Goal: Information Seeking & Learning: Learn about a topic

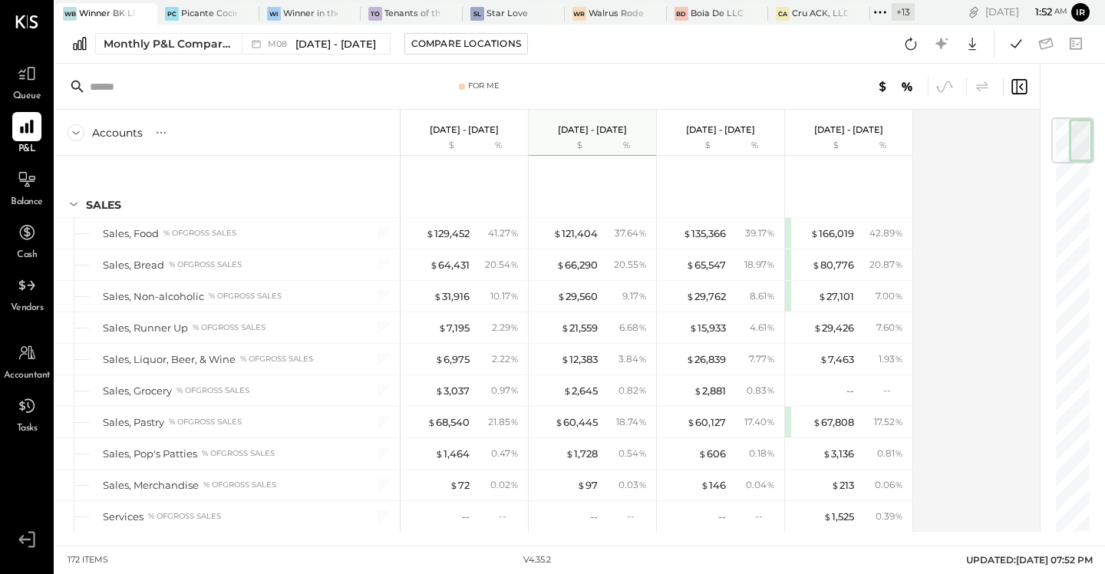
scroll to position [3699, 0]
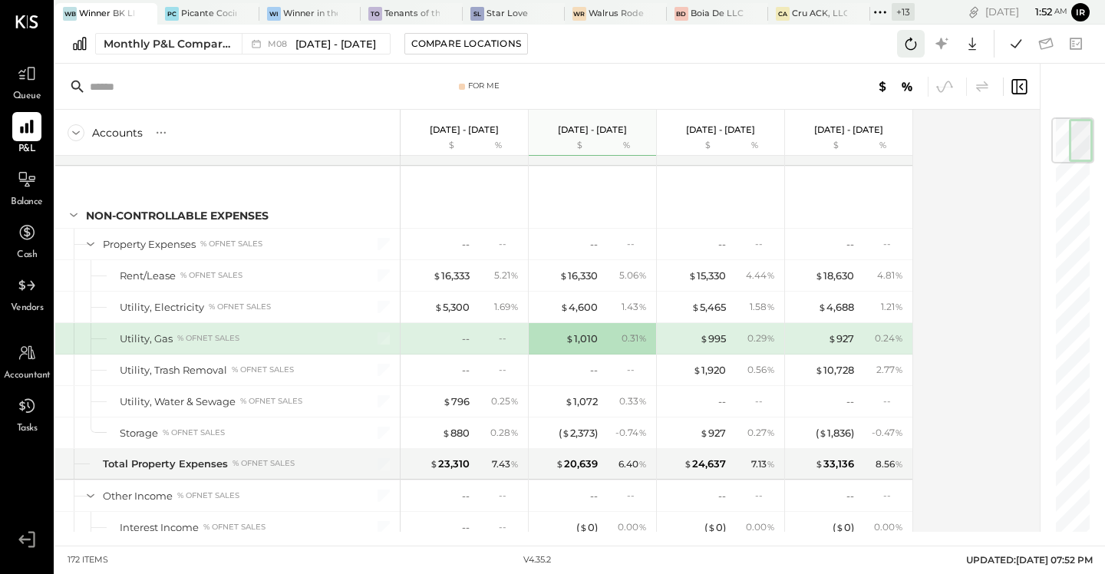
click at [920, 49] on icon at bounding box center [911, 44] width 20 height 20
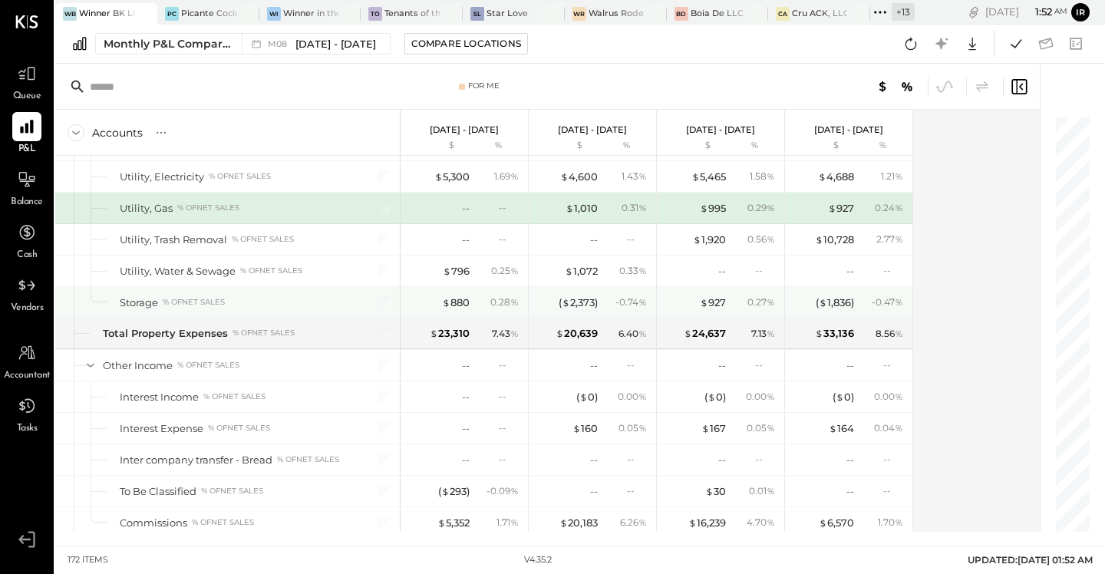
scroll to position [3804, 0]
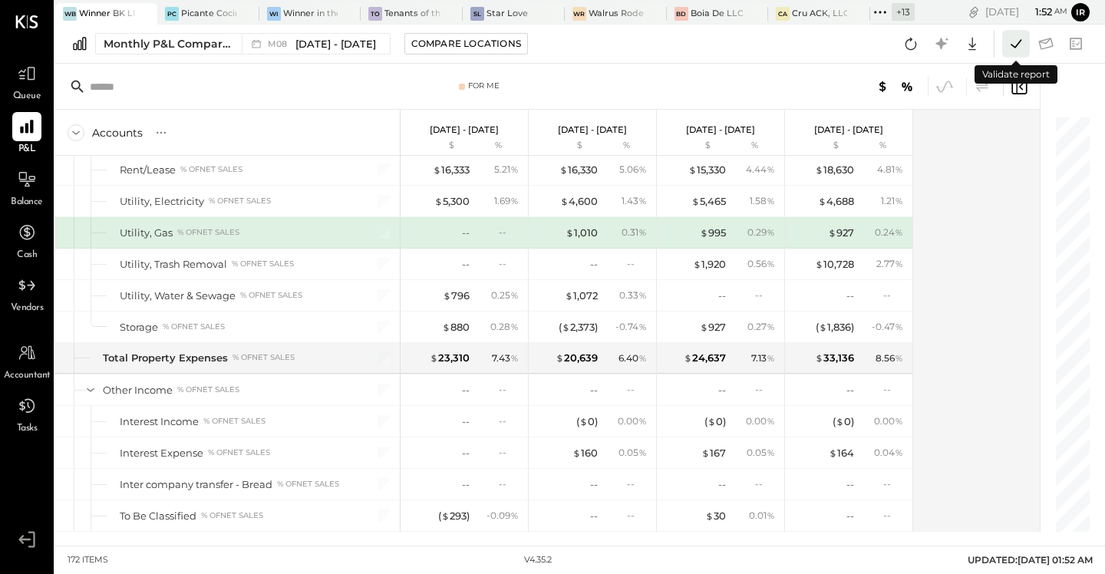
click at [1020, 44] on icon at bounding box center [1016, 44] width 20 height 20
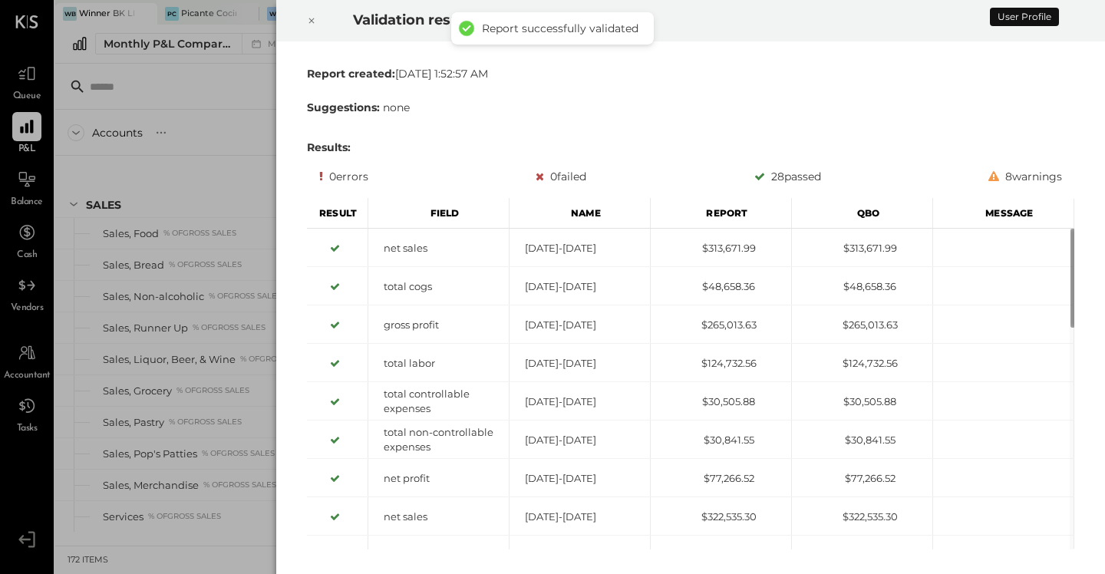
scroll to position [3678, 0]
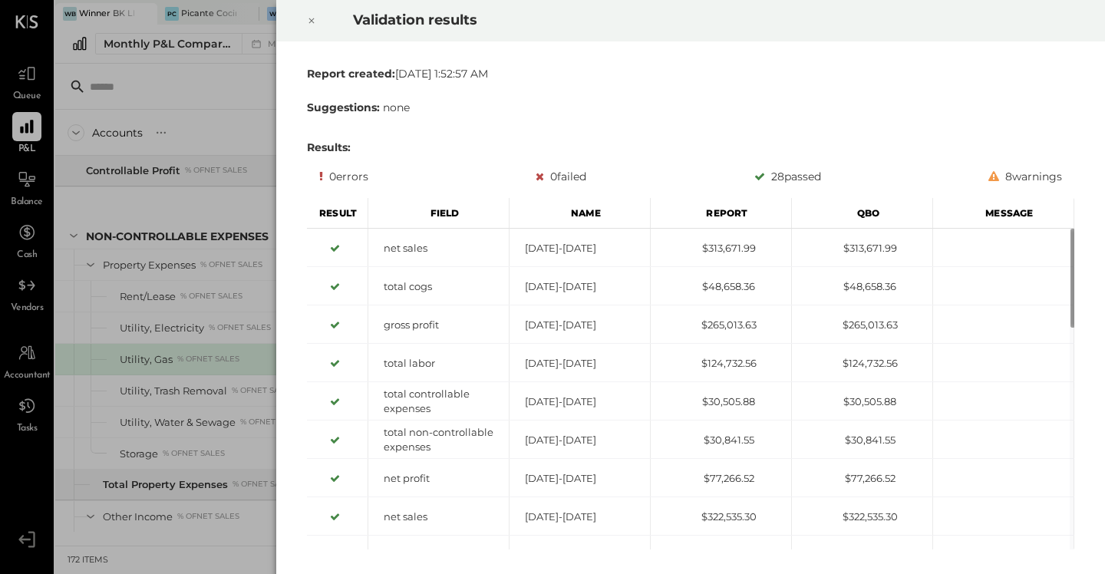
click at [315, 20] on icon at bounding box center [311, 21] width 9 height 18
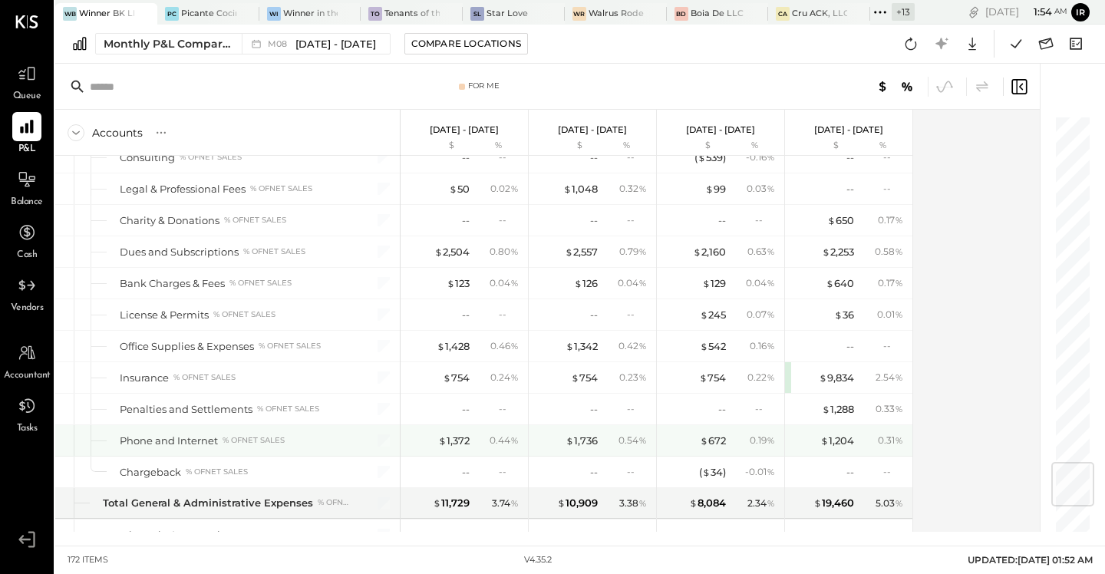
scroll to position [2947, 0]
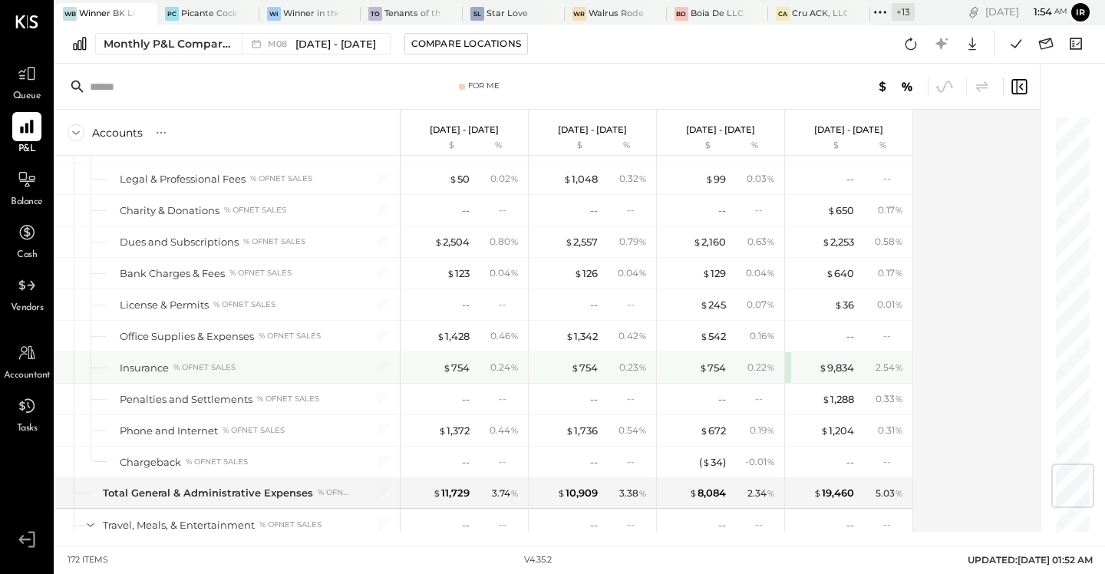
click at [790, 365] on div "$ 9,834 2.54 %" at bounding box center [848, 367] width 127 height 31
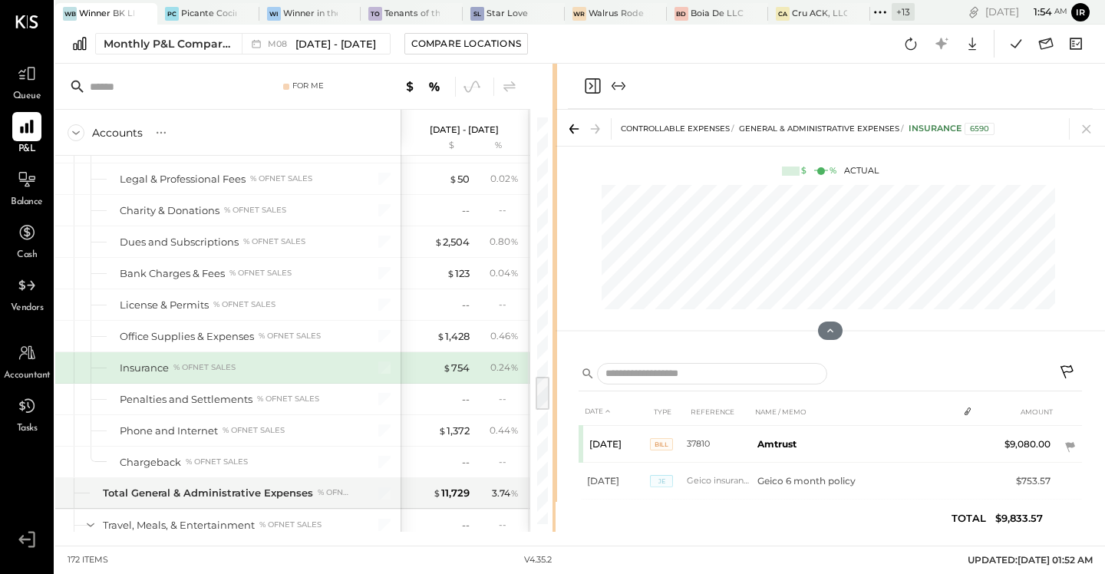
drag, startPoint x: 769, startPoint y: 278, endPoint x: 554, endPoint y: 278, distance: 214.9
click at [554, 278] on div "For Me Accounts S % GL [DATE] - [DATE] $ % [DATE] - [DATE] $ % [DATE] - [DATE] …" at bounding box center [580, 298] width 1050 height 468
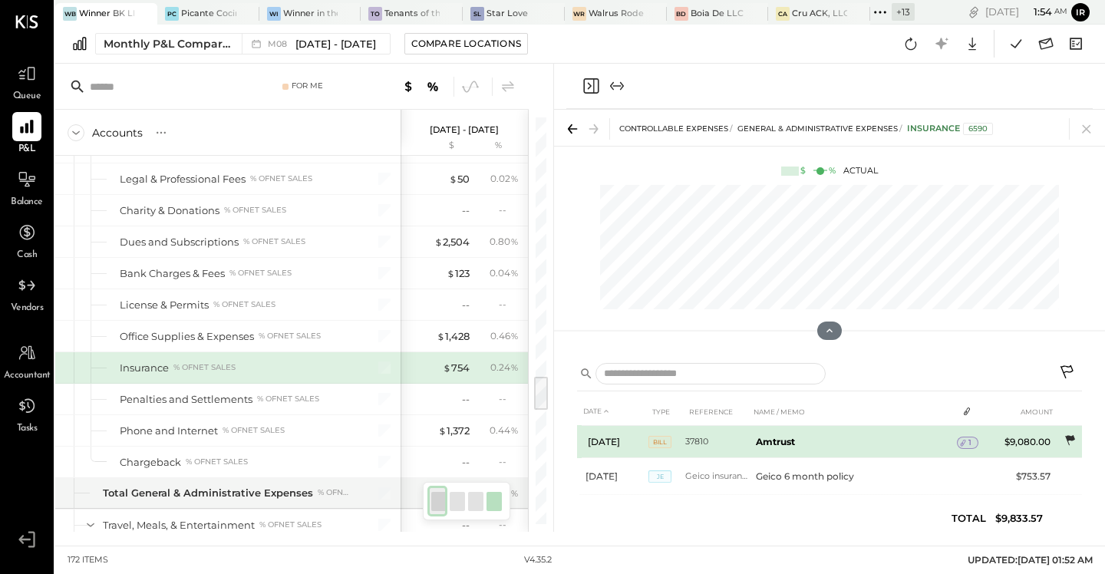
click at [1070, 437] on icon at bounding box center [1070, 440] width 10 height 10
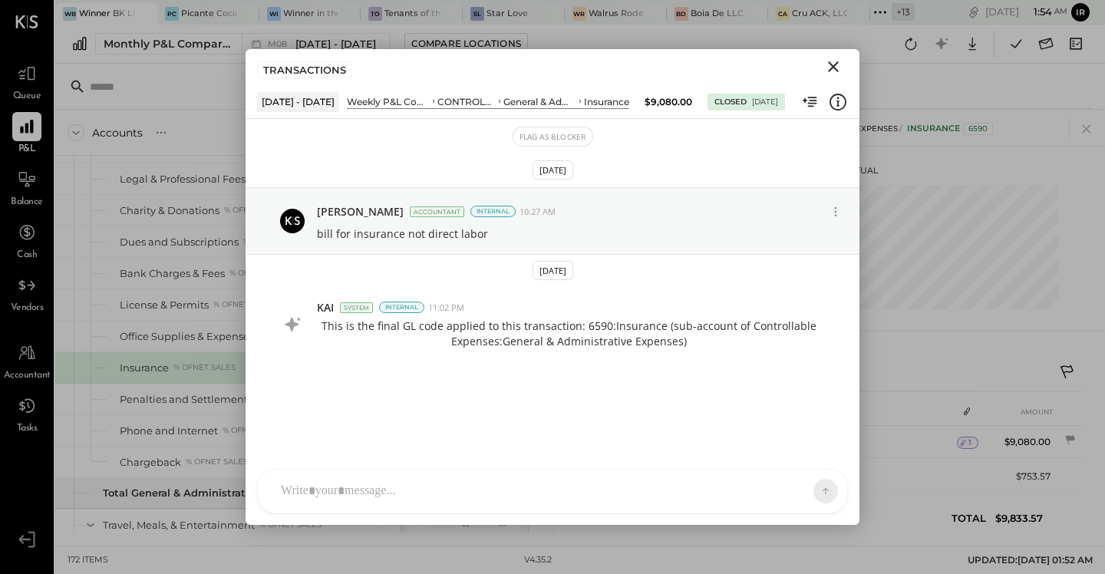
click at [833, 64] on icon "Close" at bounding box center [833, 67] width 18 height 18
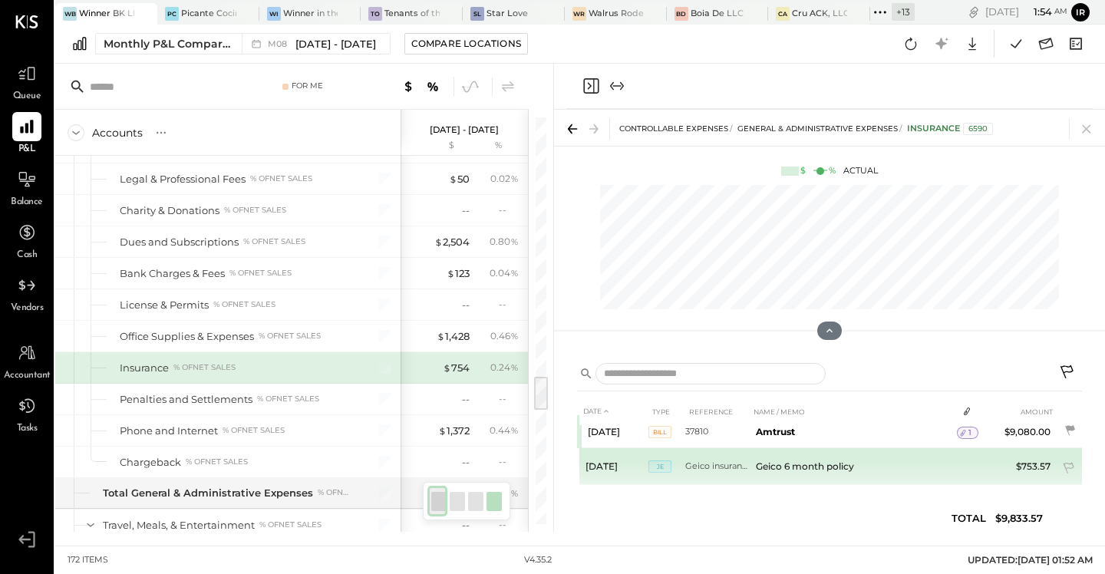
scroll to position [17, 0]
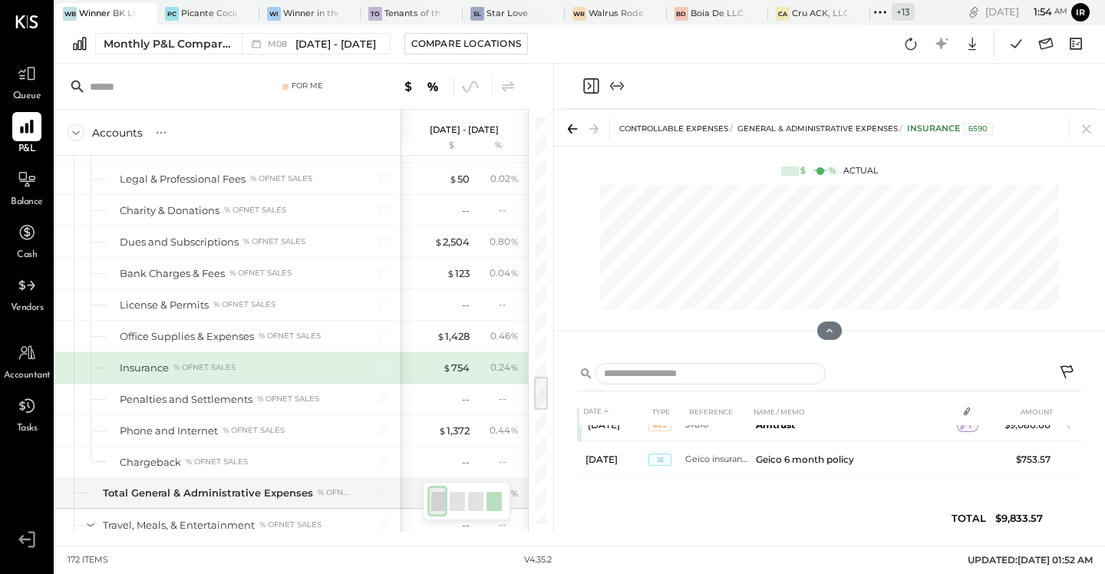
click at [591, 82] on icon "Close panel" at bounding box center [591, 86] width 18 height 18
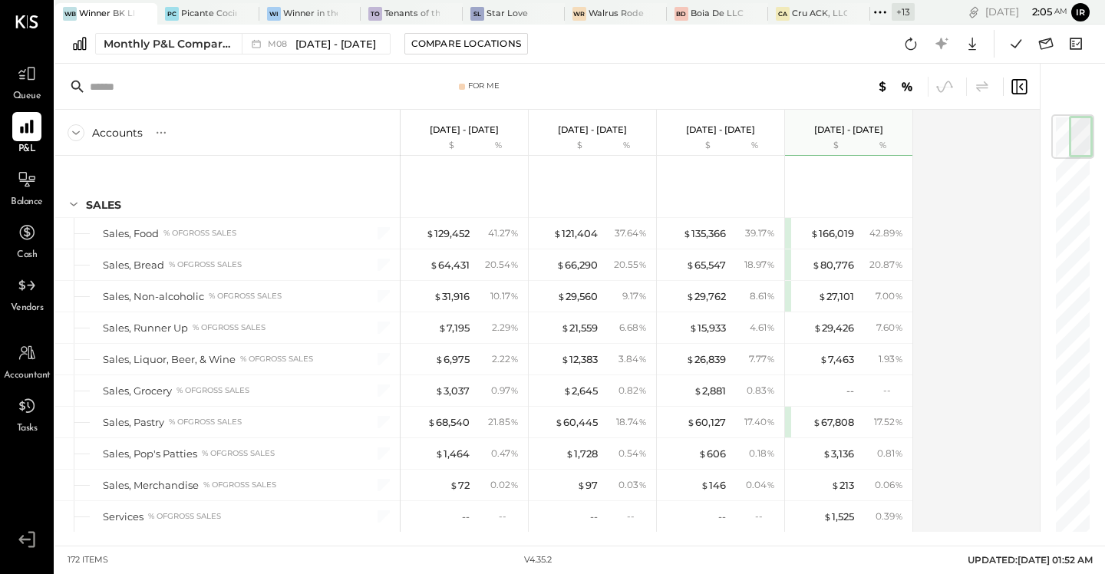
click at [882, 10] on icon at bounding box center [880, 12] width 20 height 20
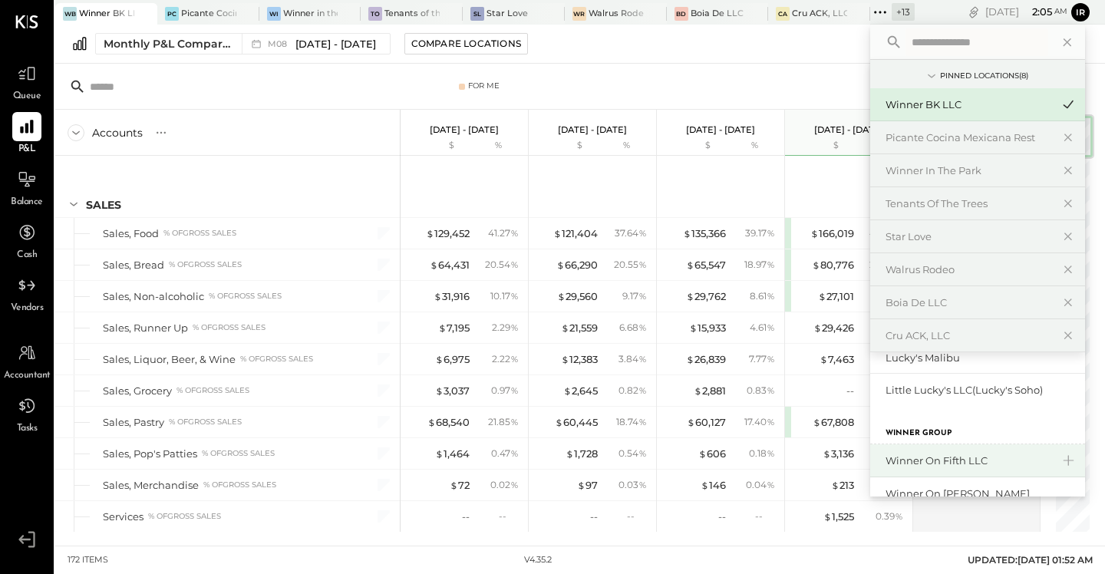
scroll to position [371, 0]
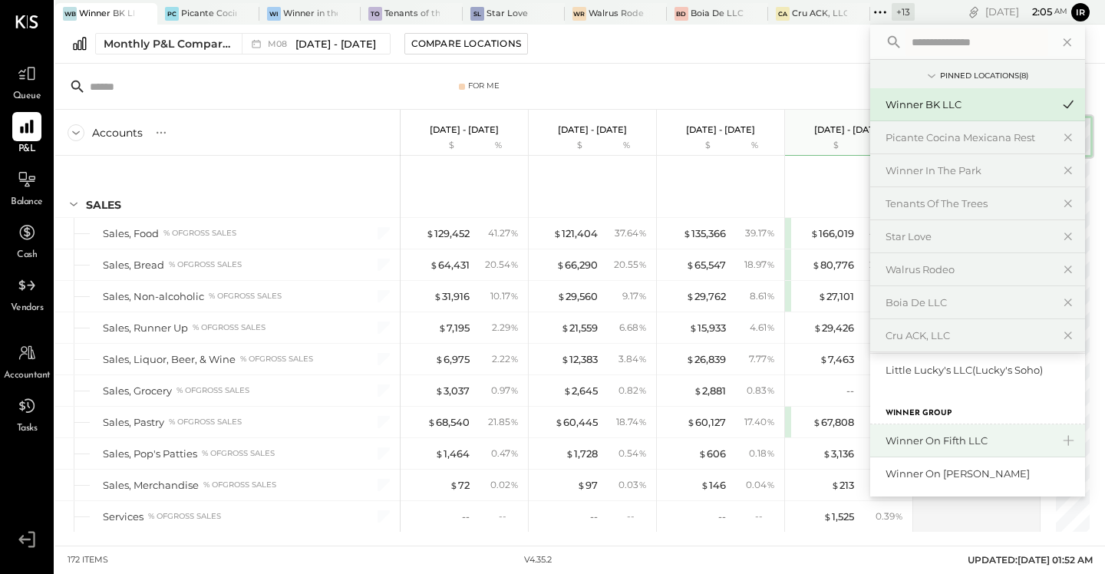
click at [986, 440] on div "Winner on Fifth LLC" at bounding box center [968, 441] width 166 height 15
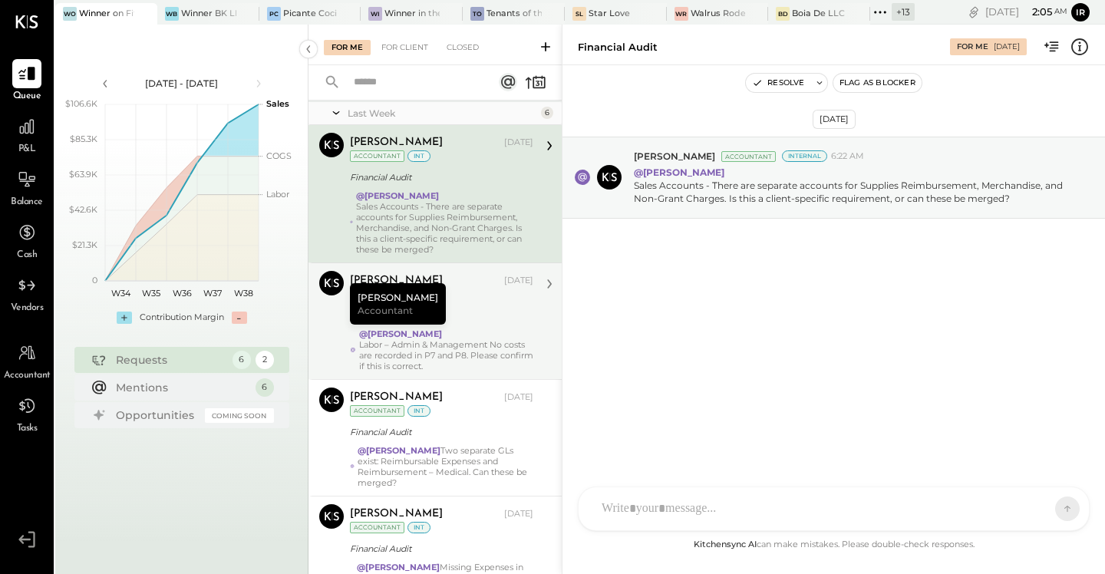
scroll to position [30, 0]
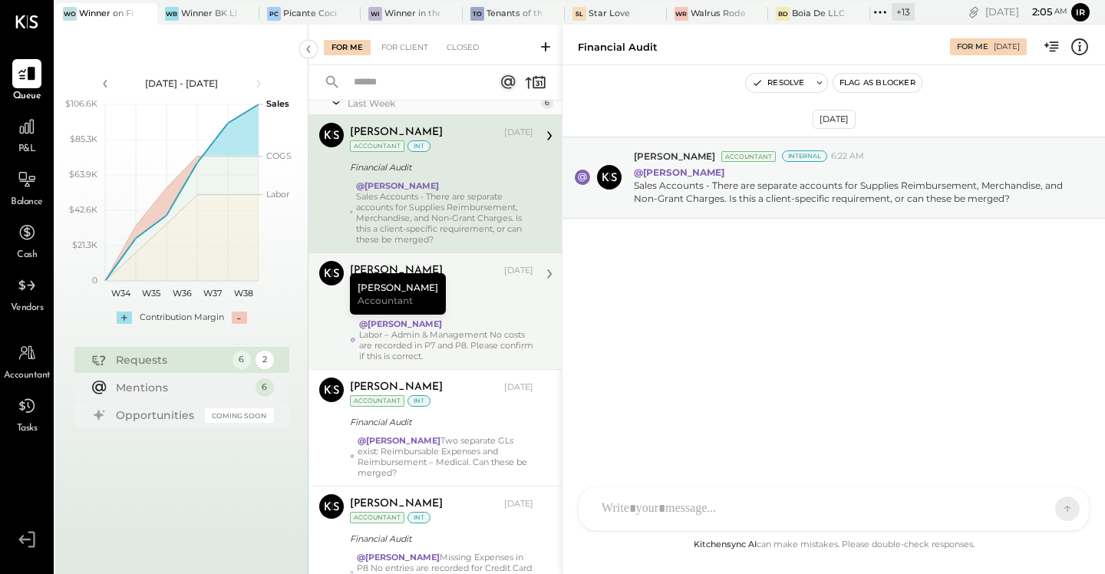
click at [478, 300] on div "Financial Audit" at bounding box center [439, 305] width 179 height 15
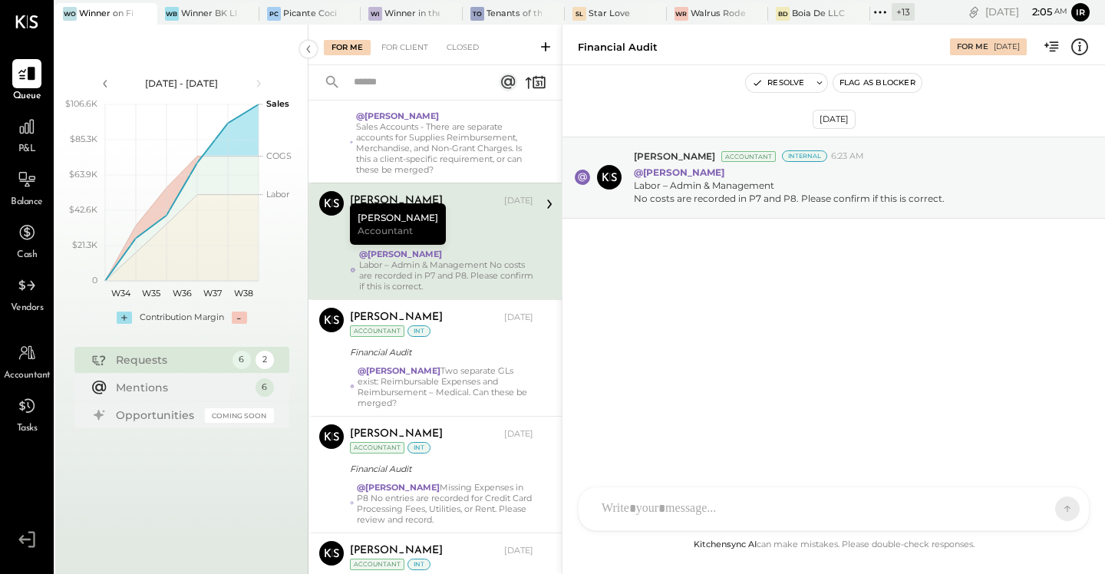
scroll to position [110, 0]
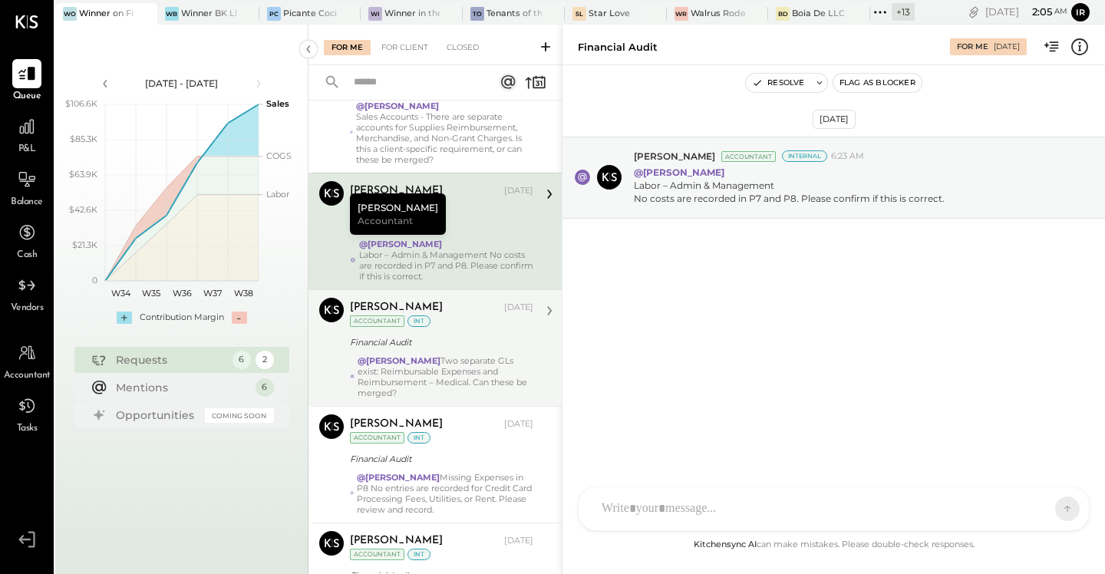
click at [486, 338] on div "Financial Audit" at bounding box center [439, 342] width 179 height 15
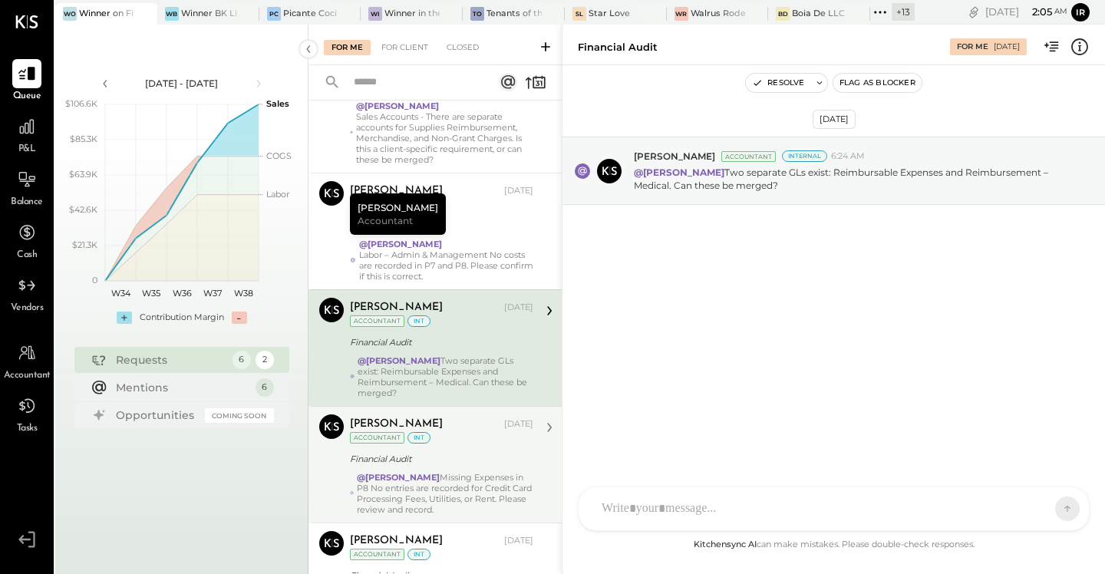
drag, startPoint x: 489, startPoint y: 465, endPoint x: 495, endPoint y: 458, distance: 9.2
click at [489, 465] on div "Financial Audit" at bounding box center [439, 458] width 179 height 15
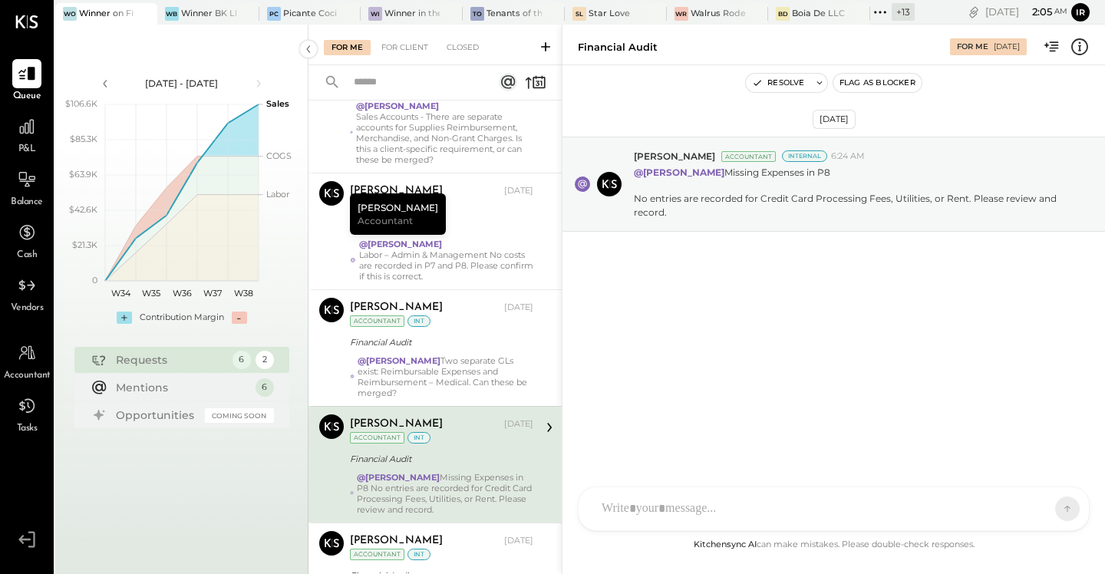
scroll to position [371, 0]
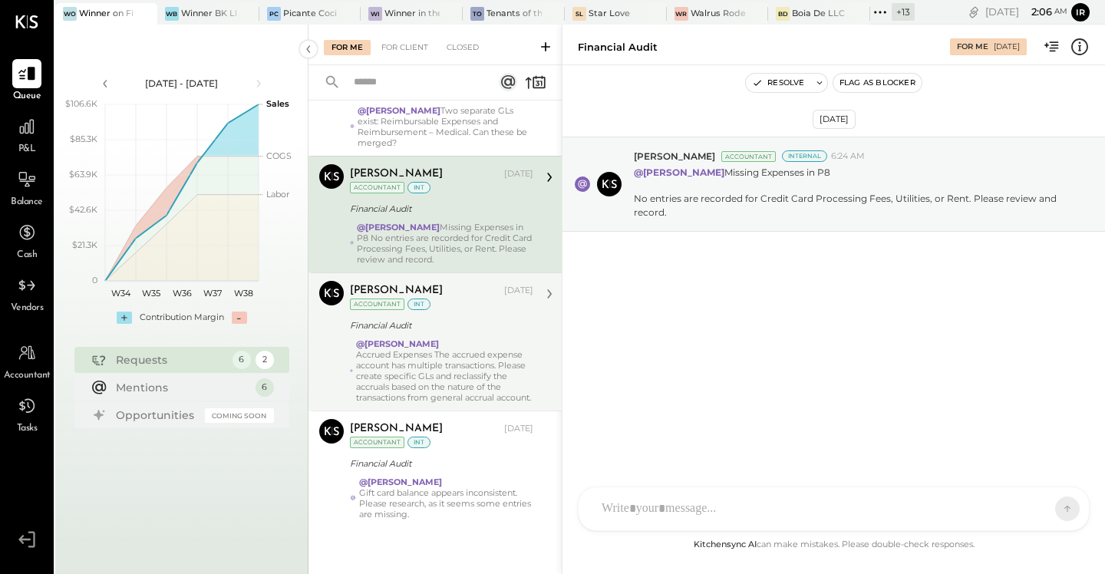
click at [499, 366] on div "Accrued Expenses The accrued expense account has multiple transactions. Please …" at bounding box center [444, 376] width 177 height 54
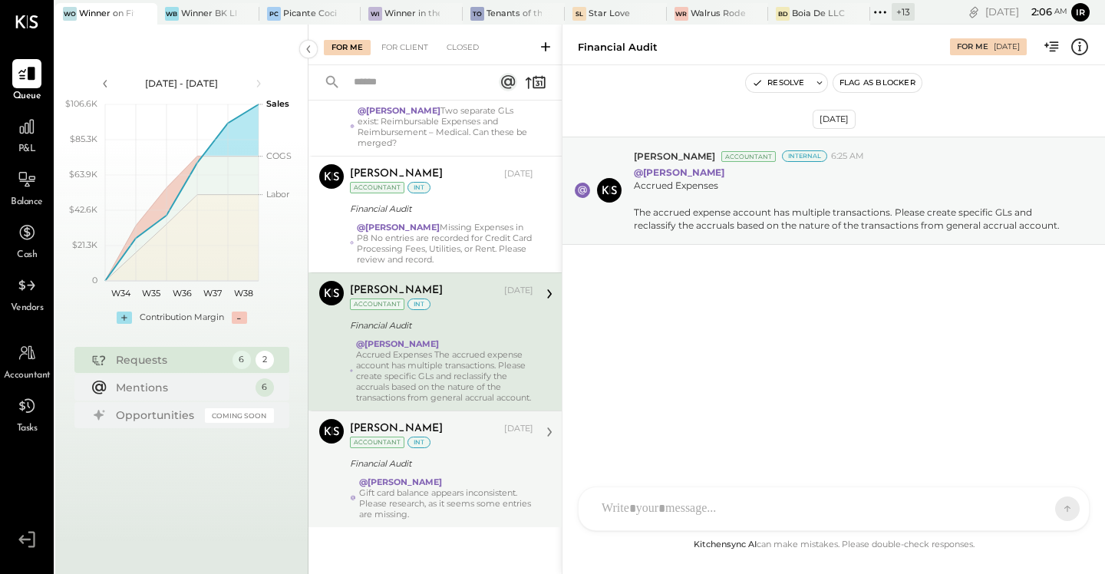
click at [471, 458] on div "Financial Audit" at bounding box center [439, 463] width 179 height 15
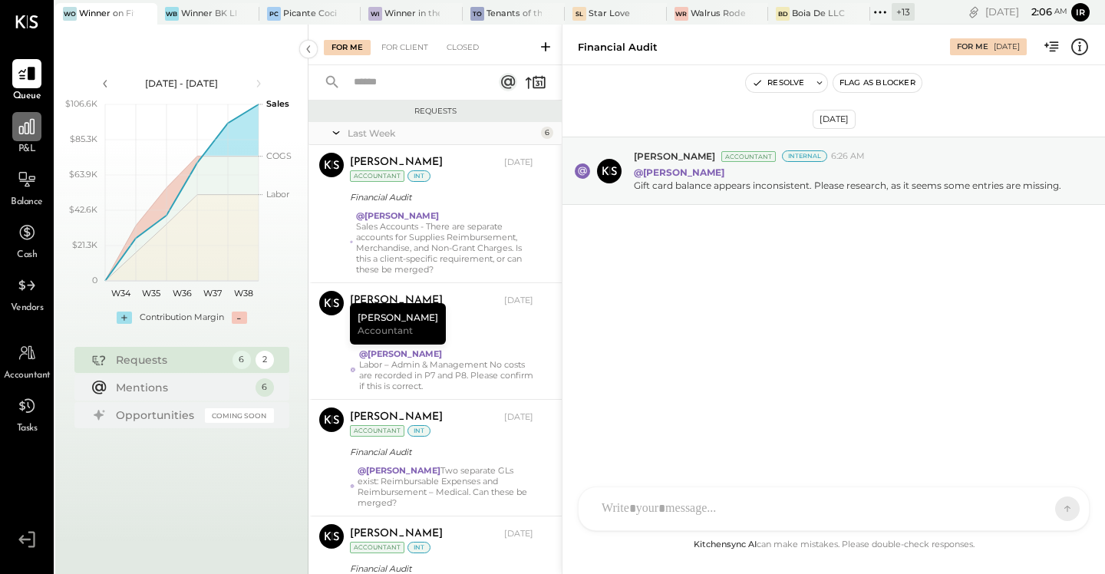
click at [33, 127] on icon at bounding box center [26, 126] width 15 height 15
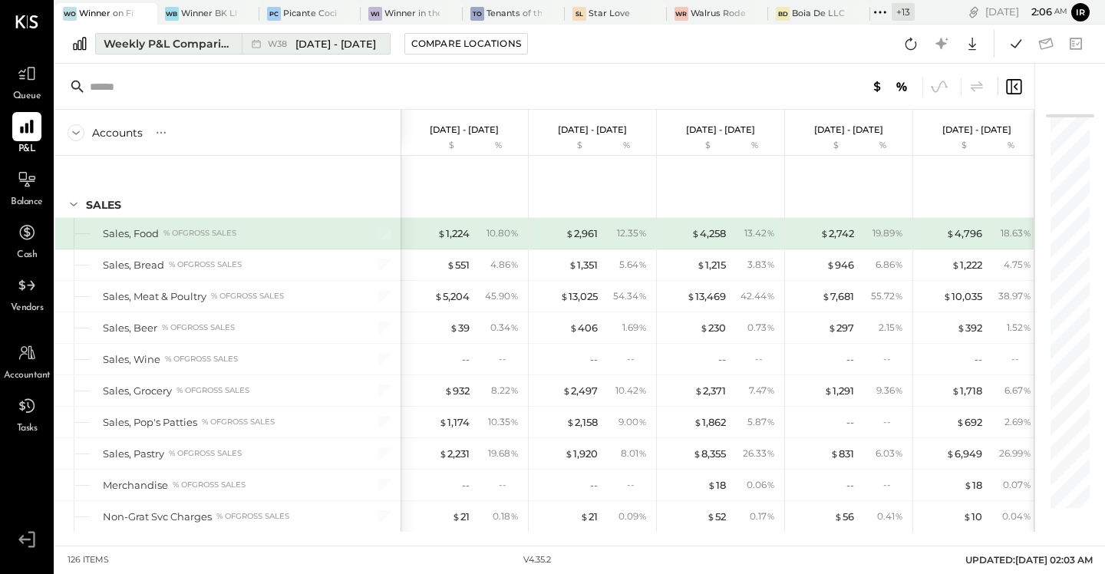
click at [130, 47] on div "Weekly P&L Comparison.2" at bounding box center [168, 43] width 129 height 15
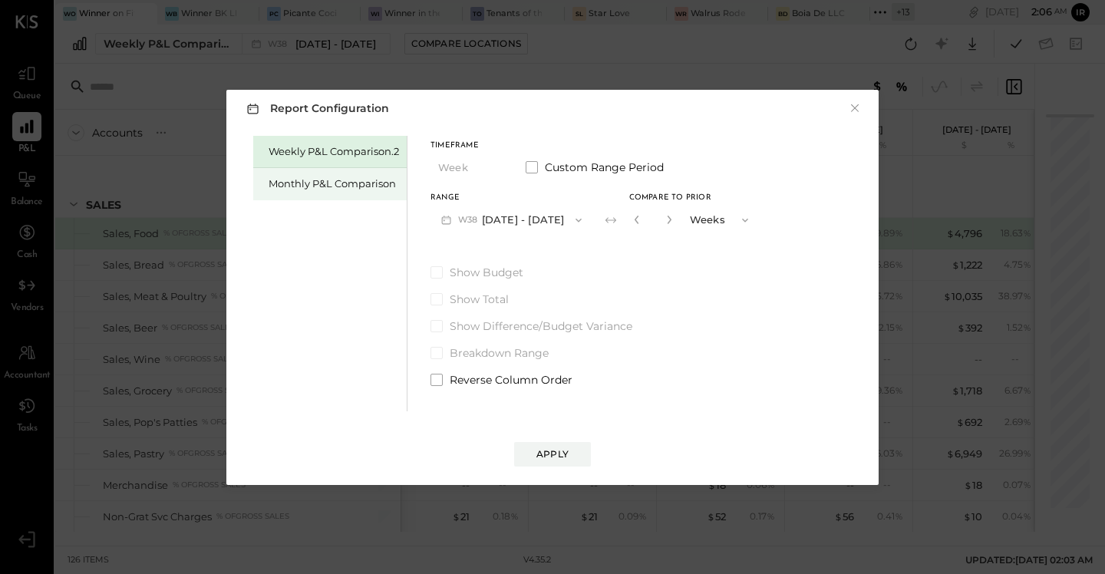
click at [338, 186] on div "Monthly P&L Comparison" at bounding box center [334, 183] width 130 height 15
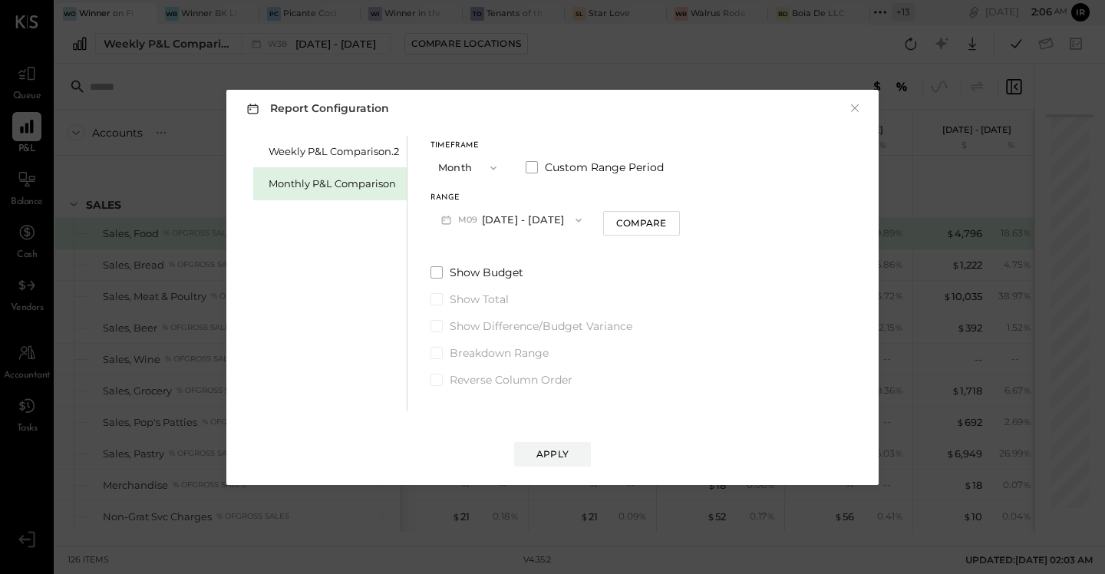
click at [511, 217] on button "M09 [DATE] - [DATE]" at bounding box center [511, 220] width 162 height 28
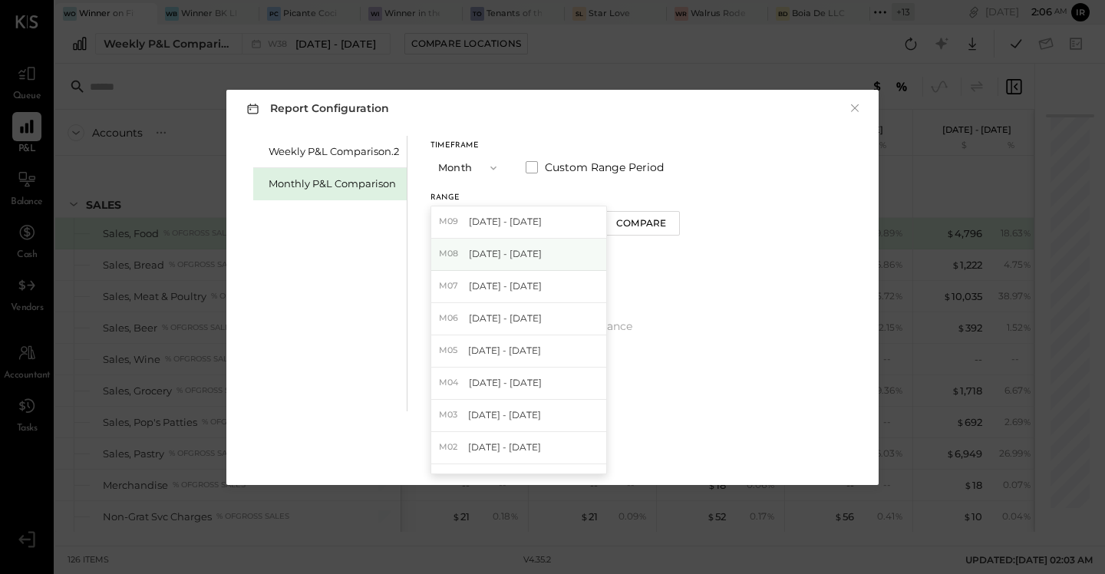
click at [524, 252] on span "[DATE] - [DATE]" at bounding box center [505, 253] width 73 height 13
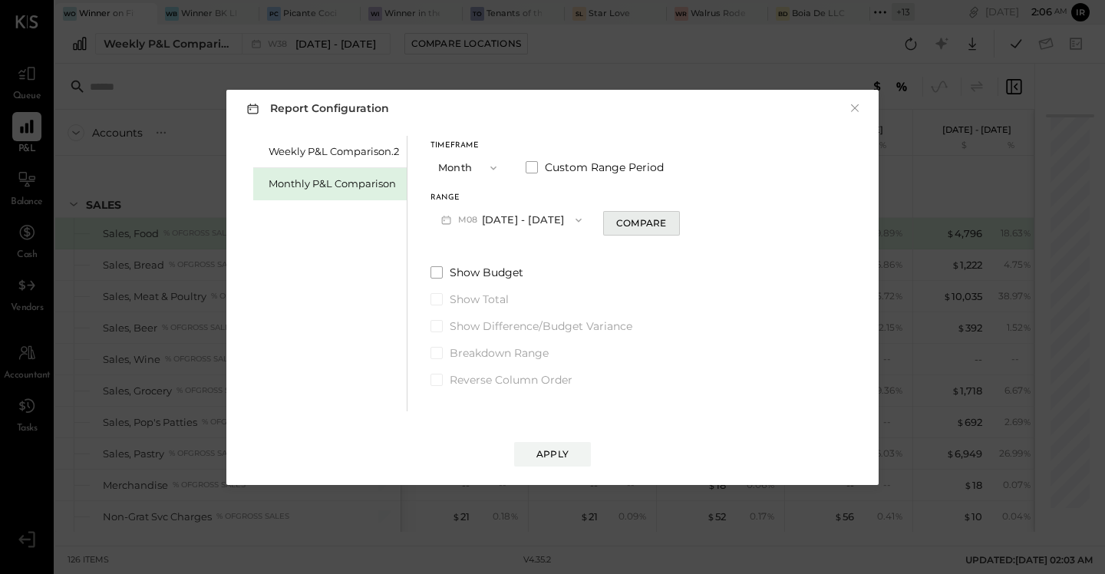
click at [631, 226] on div "Compare" at bounding box center [641, 222] width 50 height 13
click at [663, 214] on button "button" at bounding box center [669, 219] width 12 height 17
type input "*"
click at [574, 440] on div "Apply" at bounding box center [553, 438] width 622 height 55
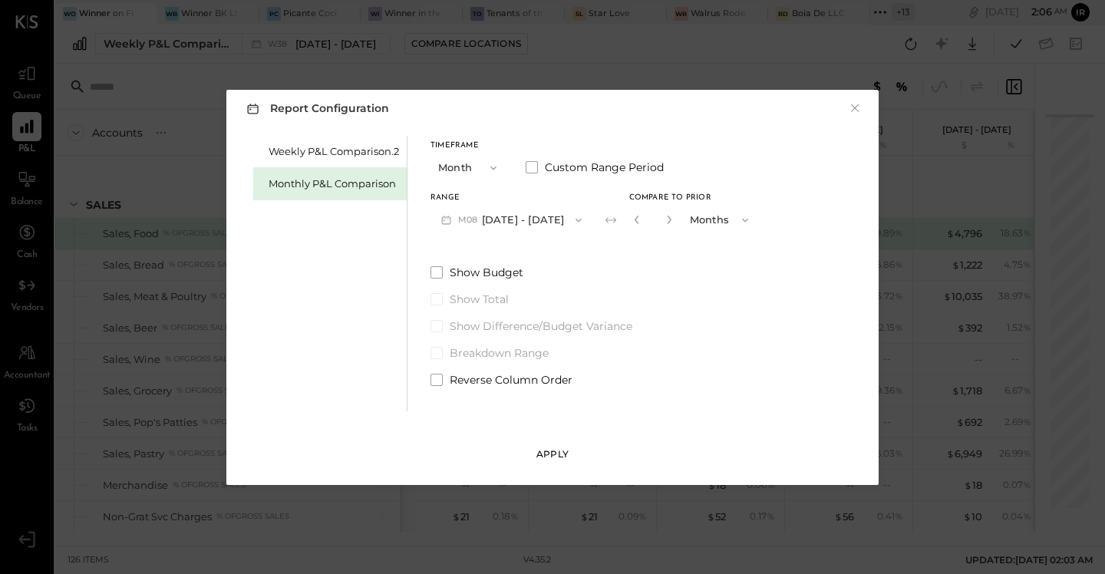
click at [555, 461] on button "Apply" at bounding box center [552, 454] width 77 height 25
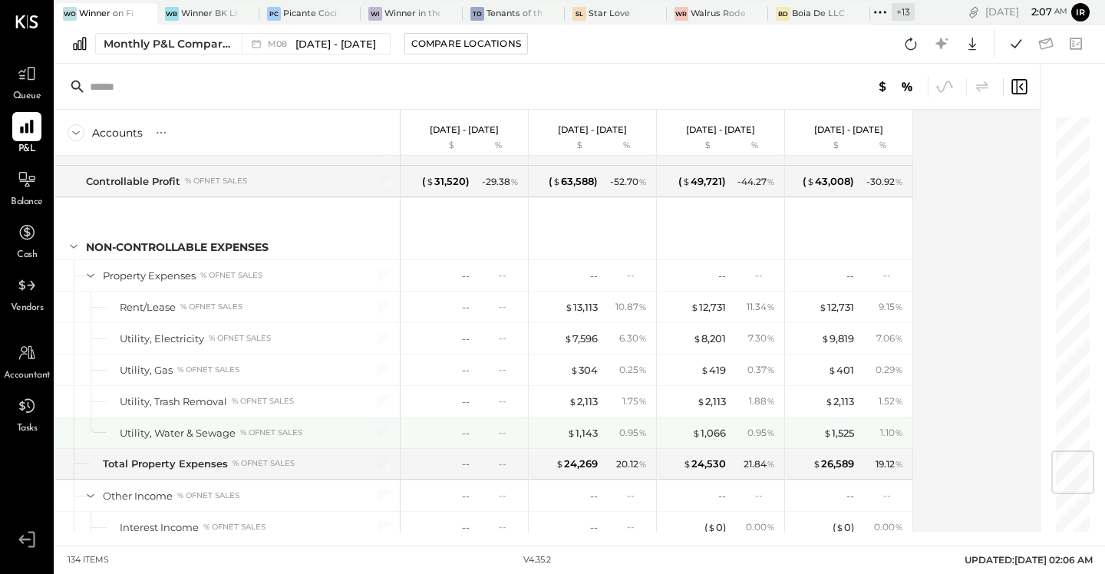
scroll to position [2859, 0]
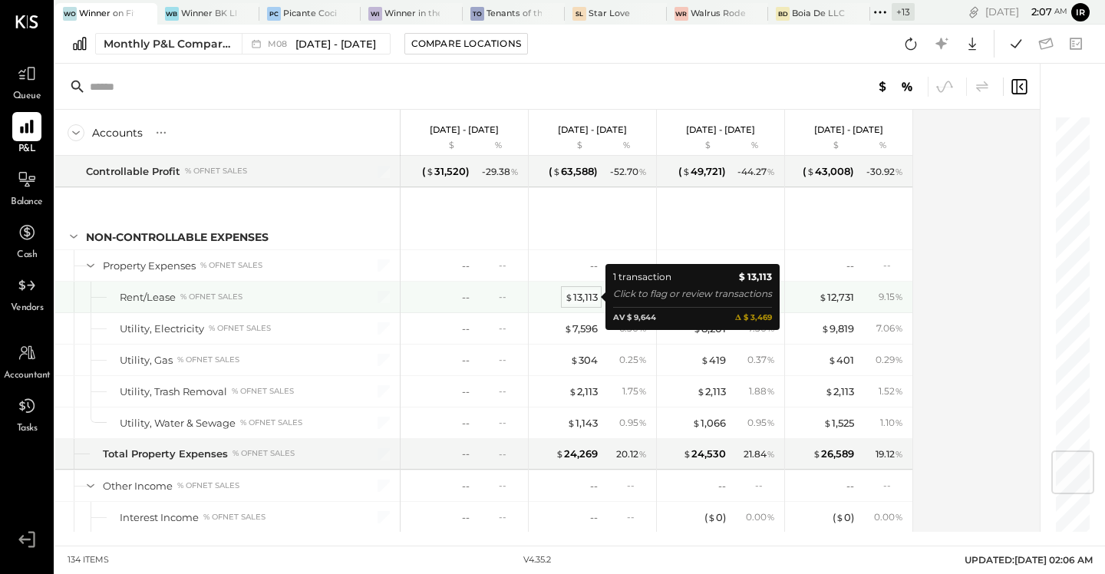
click at [590, 295] on div "$ 13,113" at bounding box center [581, 297] width 33 height 15
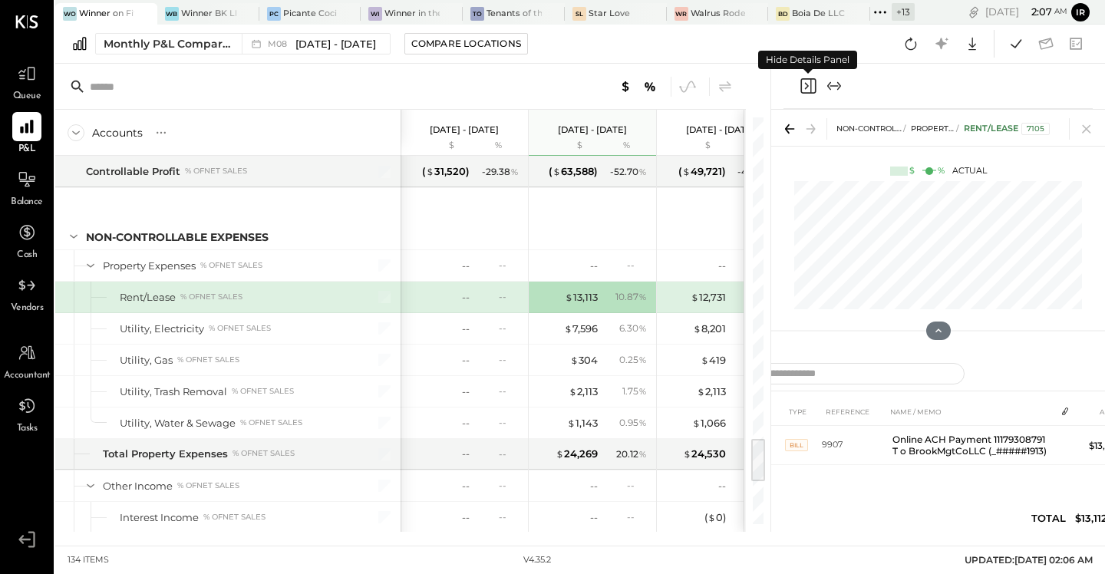
click at [813, 87] on icon "Close panel" at bounding box center [808, 86] width 18 height 18
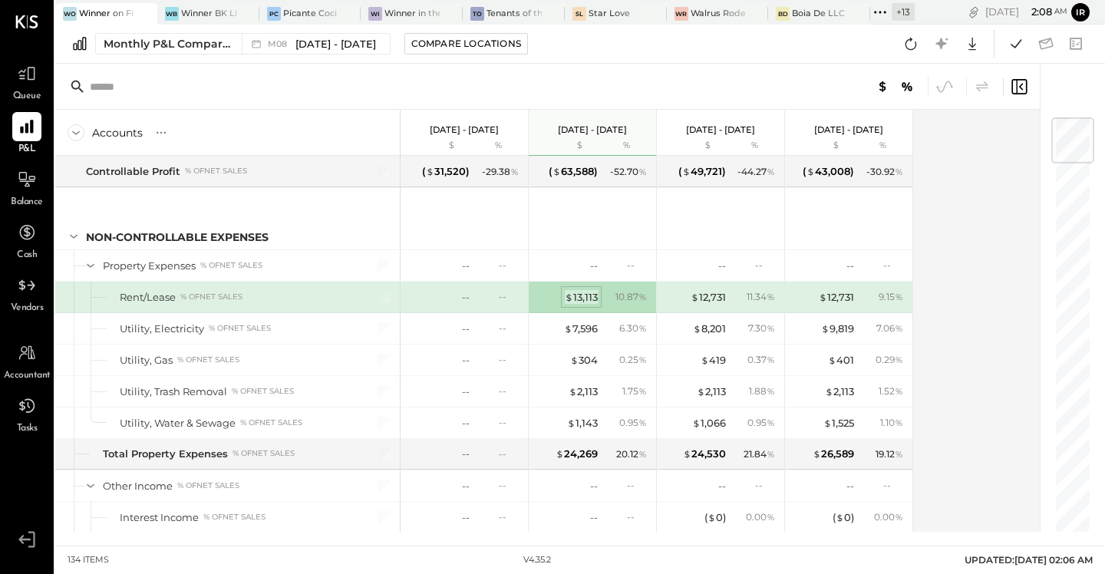
click at [587, 297] on div "$ 13,113" at bounding box center [581, 297] width 33 height 15
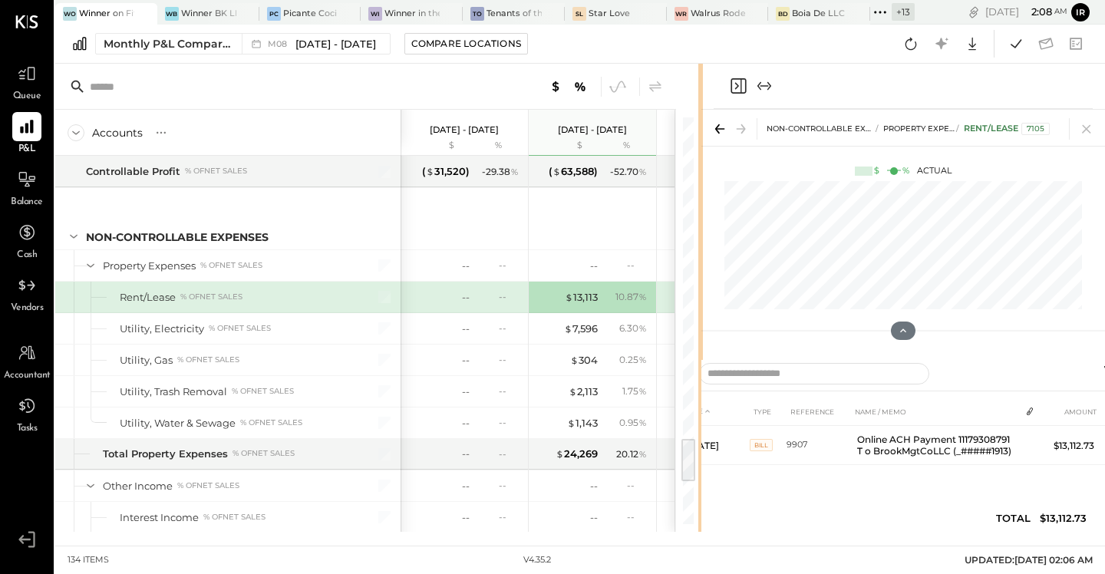
drag, startPoint x: 770, startPoint y: 292, endPoint x: 702, endPoint y: 305, distance: 69.5
click at [702, 305] on div "Accounts S % GL [DATE] - [DATE] $ % [DATE] - [DATE] $ % [DATE] - [DATE] $ % [DA…" at bounding box center [580, 298] width 1050 height 468
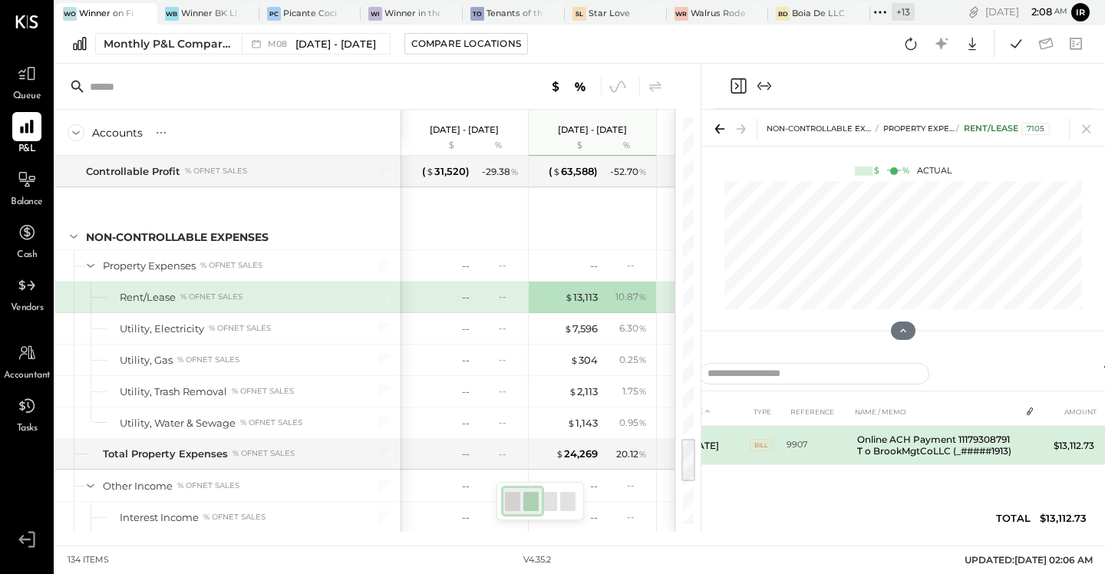
click at [1081, 447] on td "$13,112.73" at bounding box center [1070, 445] width 59 height 39
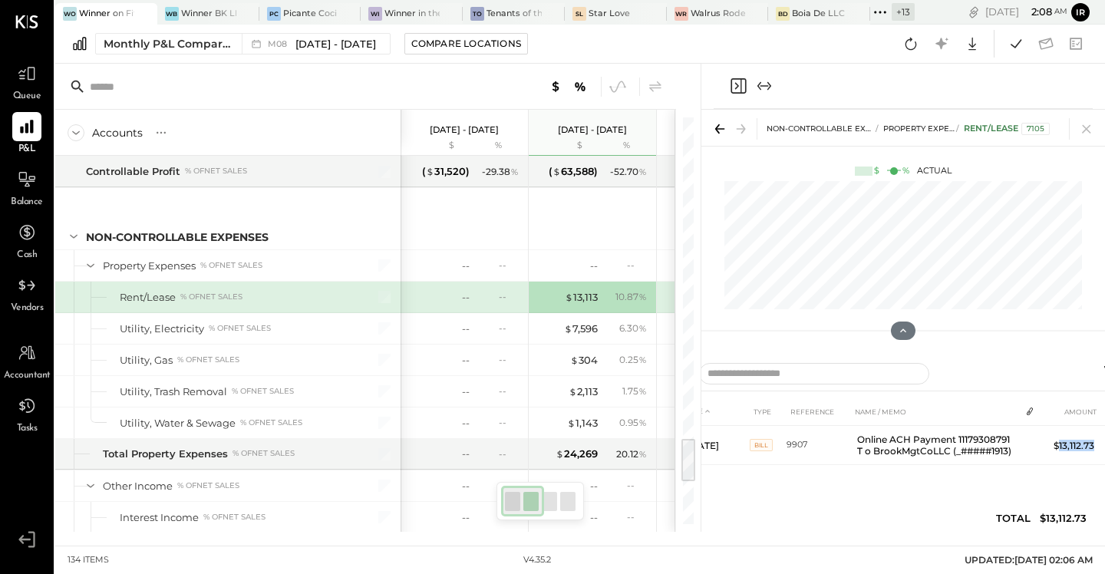
copy td "13,112.73"
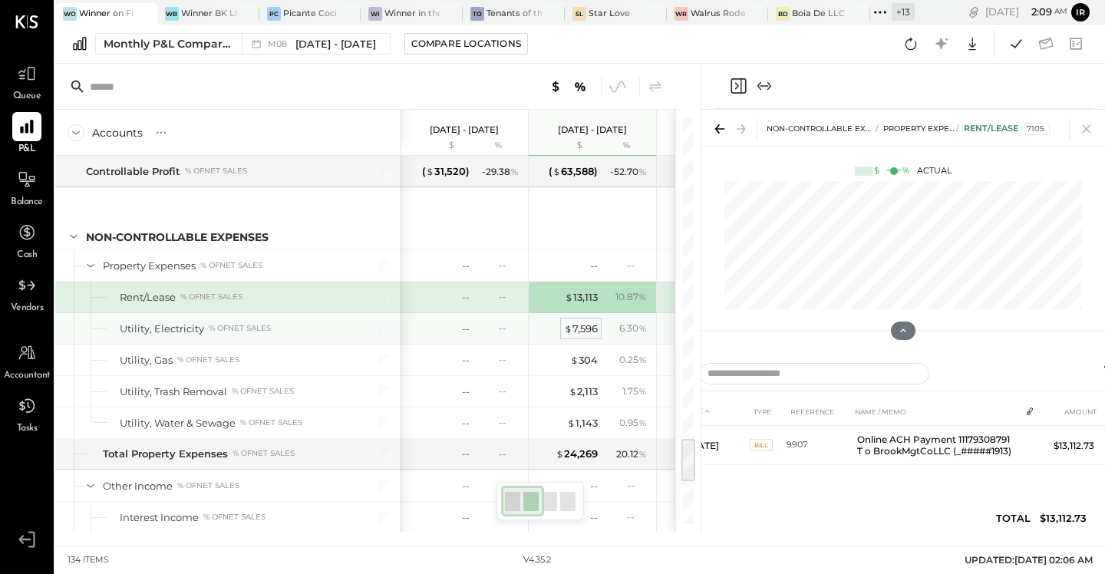
click at [591, 328] on div "$ 7,596" at bounding box center [581, 329] width 34 height 15
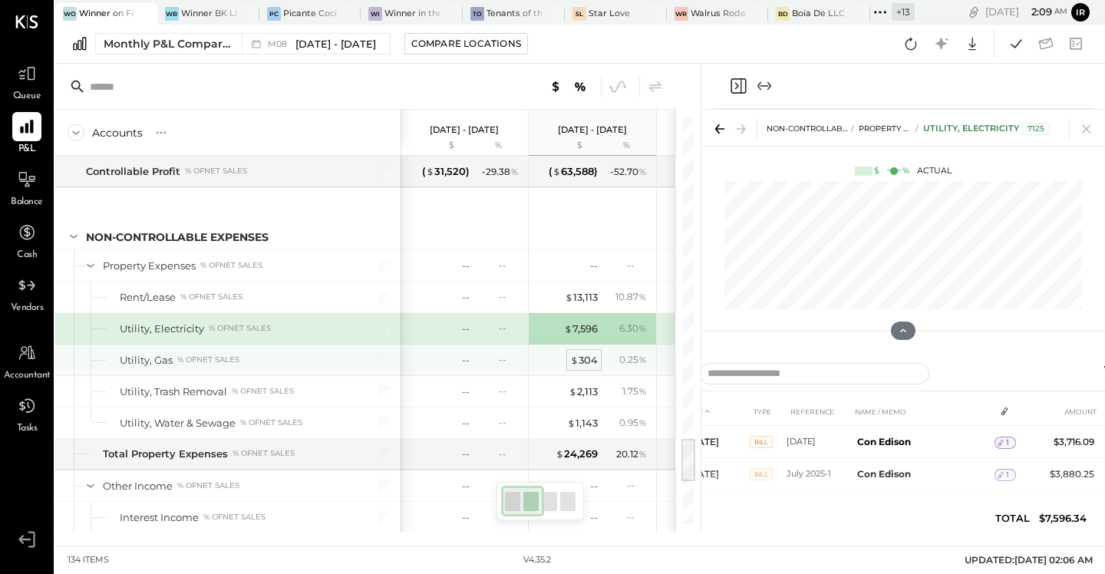
click at [590, 358] on div "$ 304" at bounding box center [584, 360] width 28 height 15
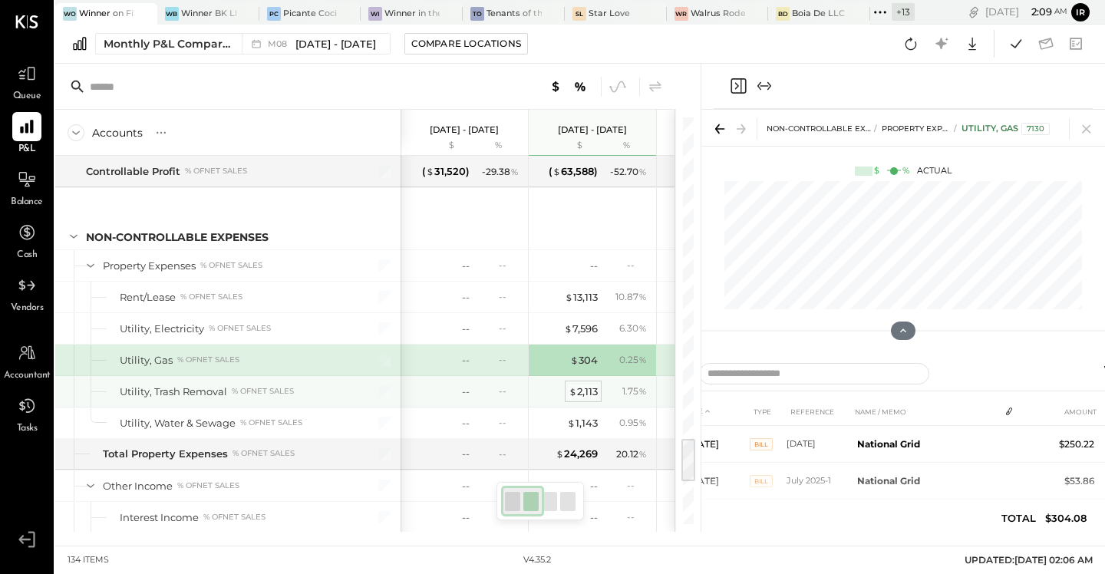
click at [585, 388] on div "$ 2,113" at bounding box center [583, 391] width 29 height 15
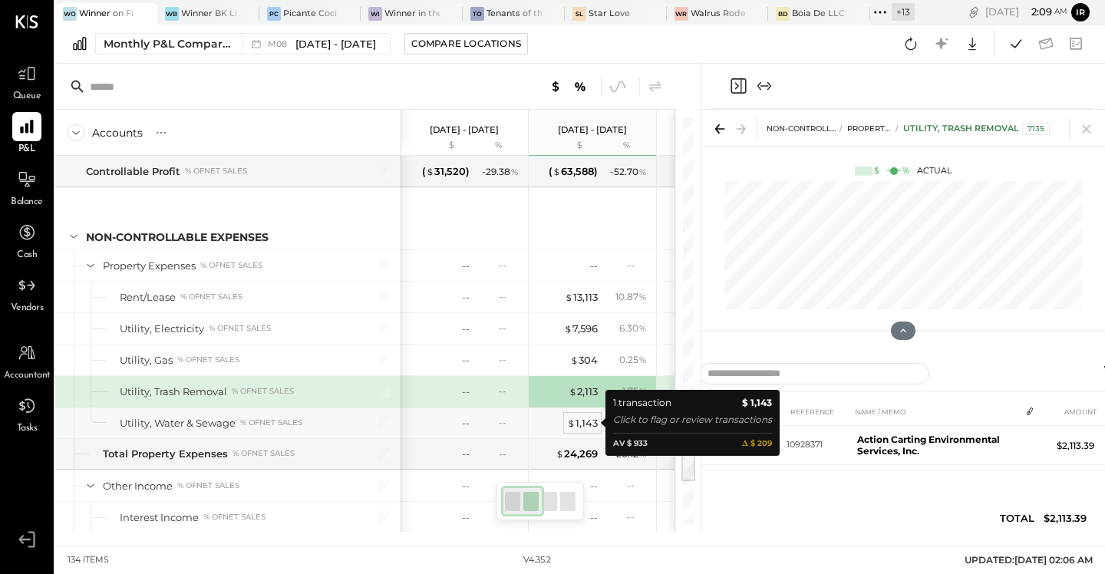
click at [587, 424] on div "$ 1,143" at bounding box center [582, 423] width 31 height 15
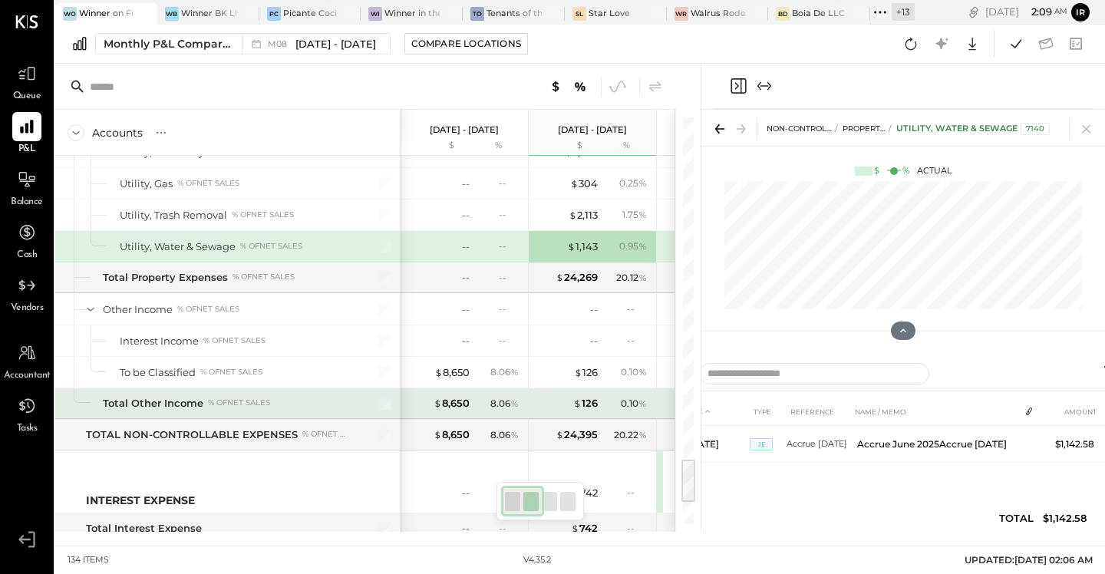
scroll to position [3055, 0]
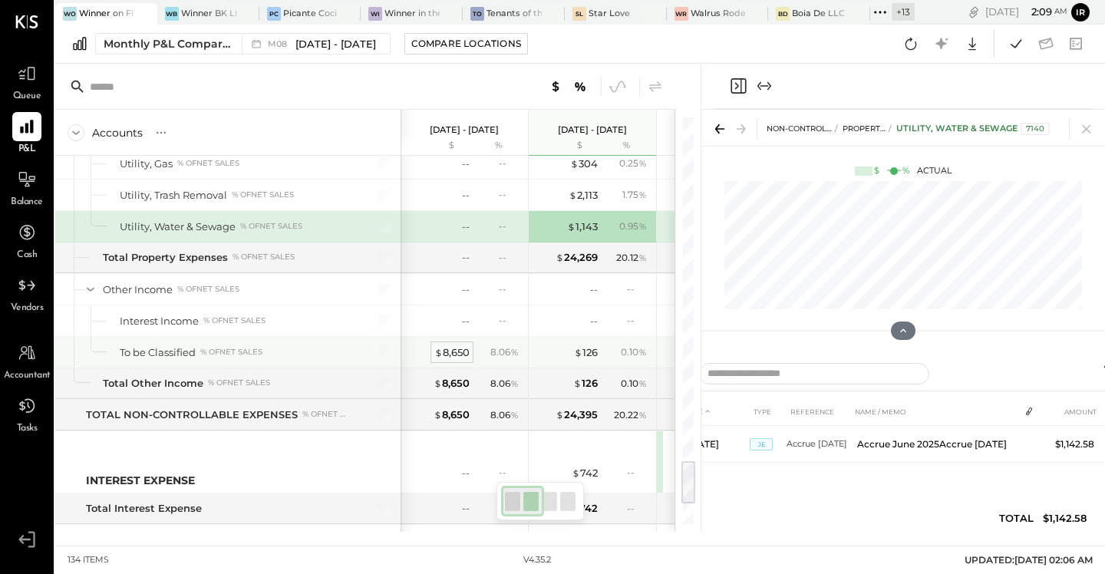
click at [451, 351] on div "$ 8,650" at bounding box center [451, 352] width 35 height 15
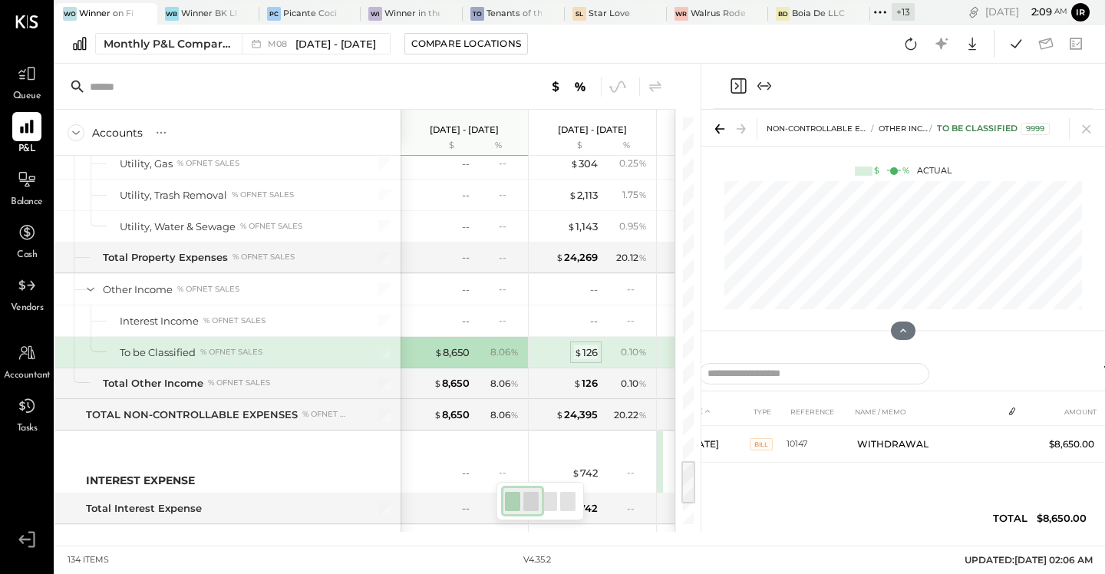
click at [593, 350] on div "$ 126" at bounding box center [586, 352] width 24 height 15
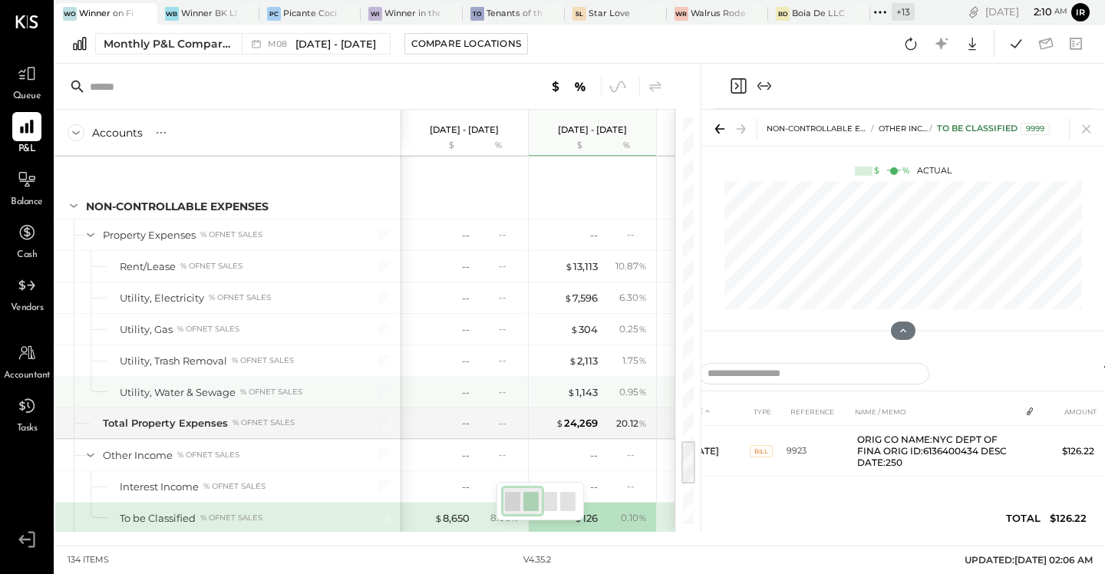
scroll to position [2870, 0]
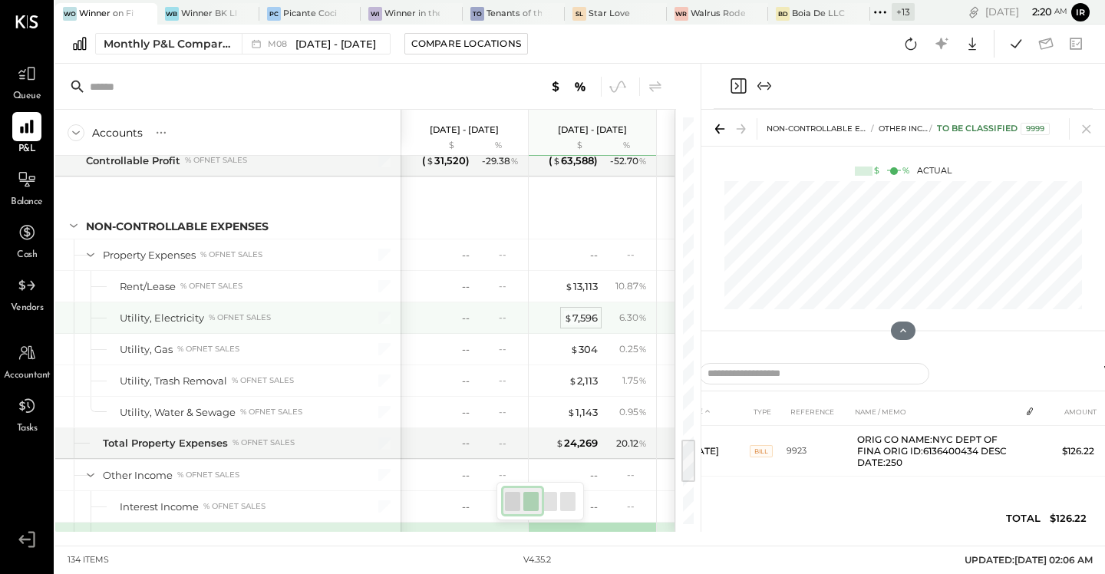
click at [586, 321] on div "$ 7,596" at bounding box center [581, 318] width 34 height 15
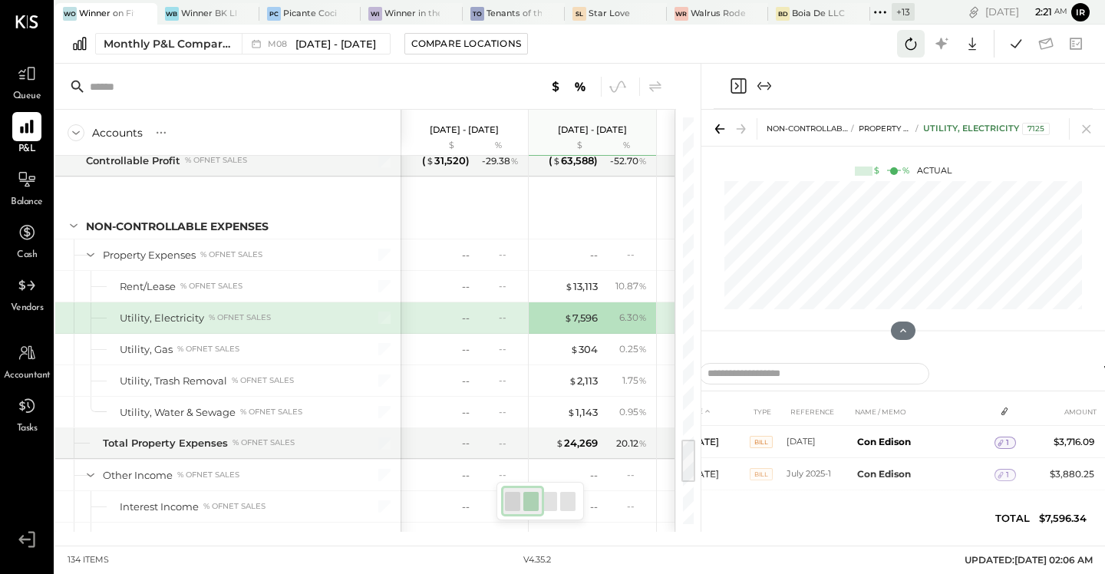
click at [909, 45] on icon at bounding box center [911, 44] width 20 height 20
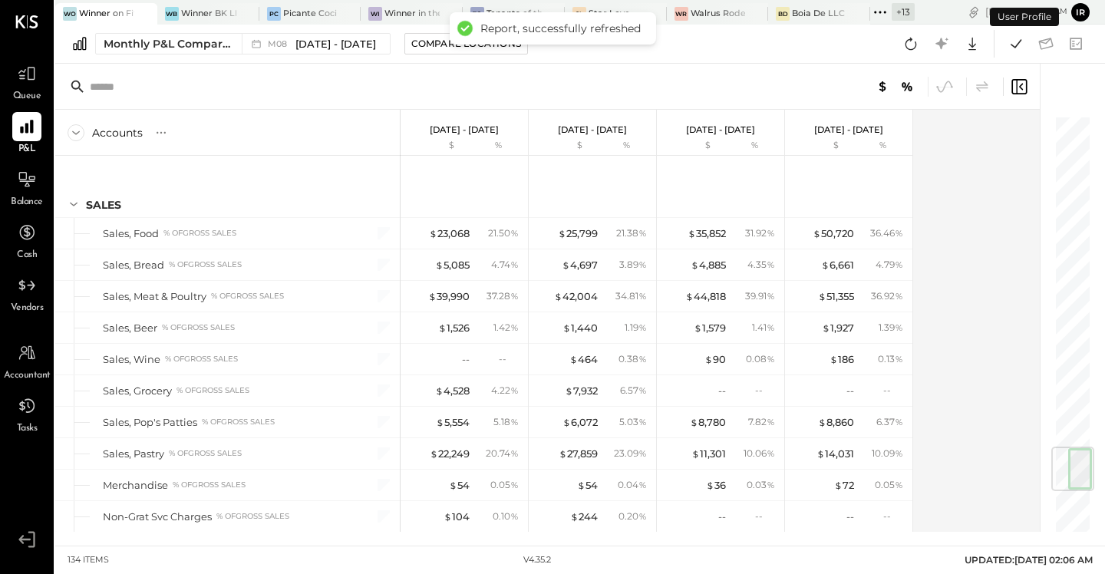
scroll to position [2828, 0]
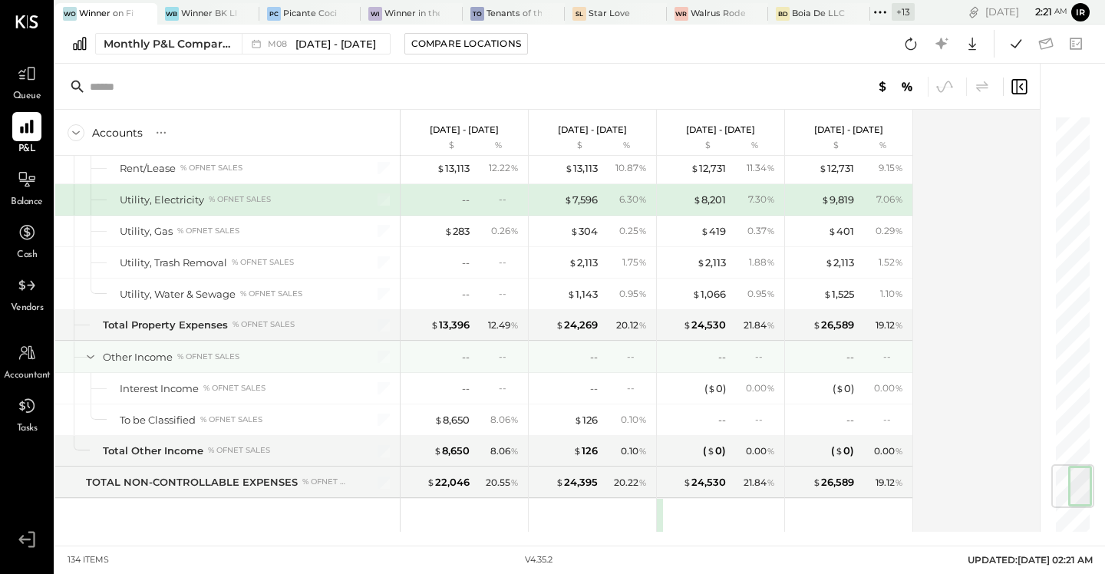
scroll to position [2978, 0]
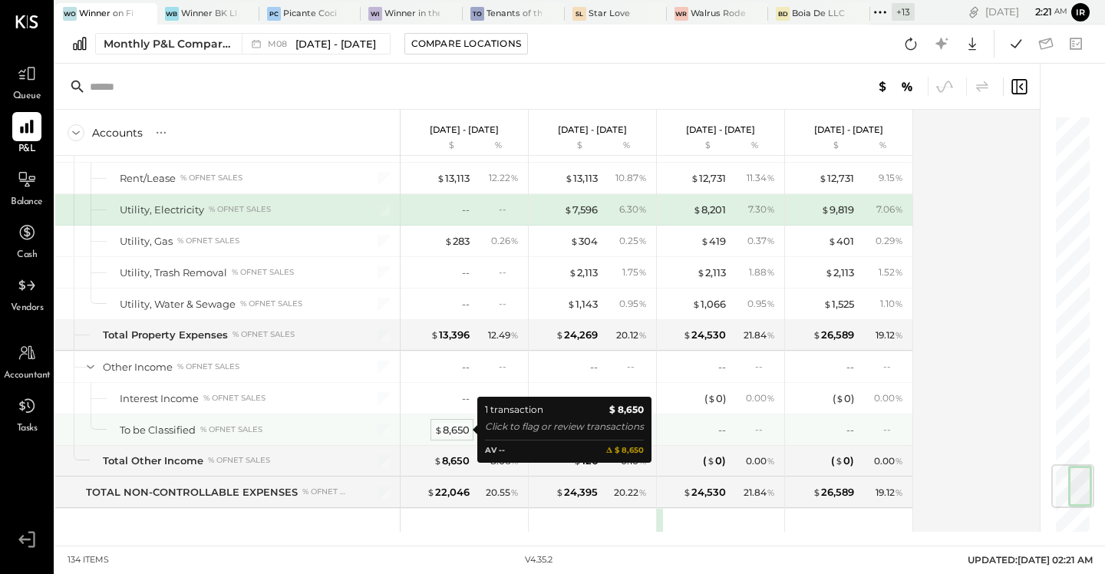
click at [450, 427] on div "$ 8,650" at bounding box center [451, 430] width 35 height 15
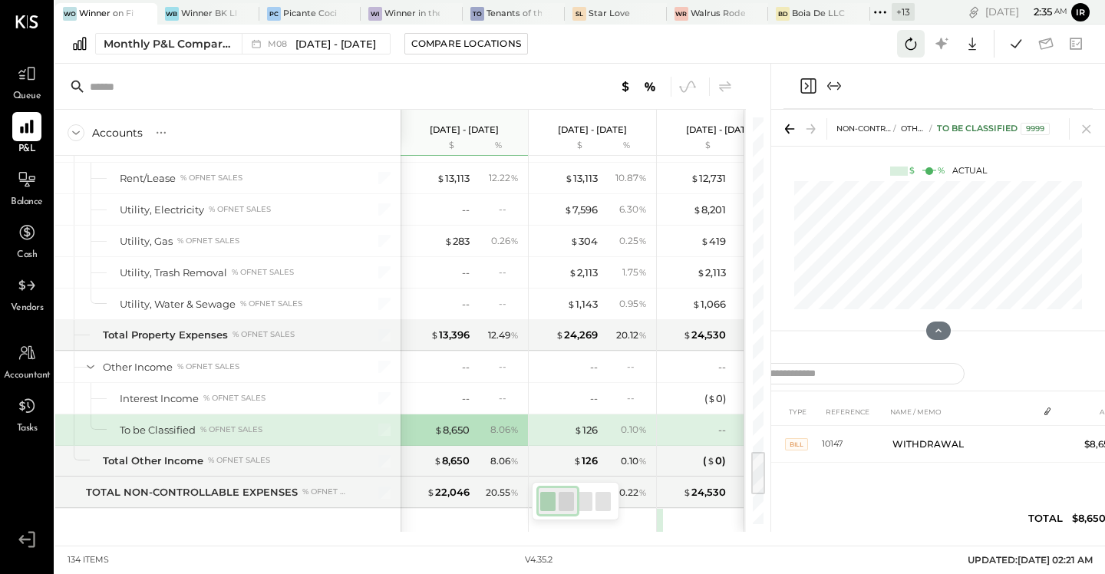
click at [902, 41] on icon at bounding box center [911, 44] width 20 height 20
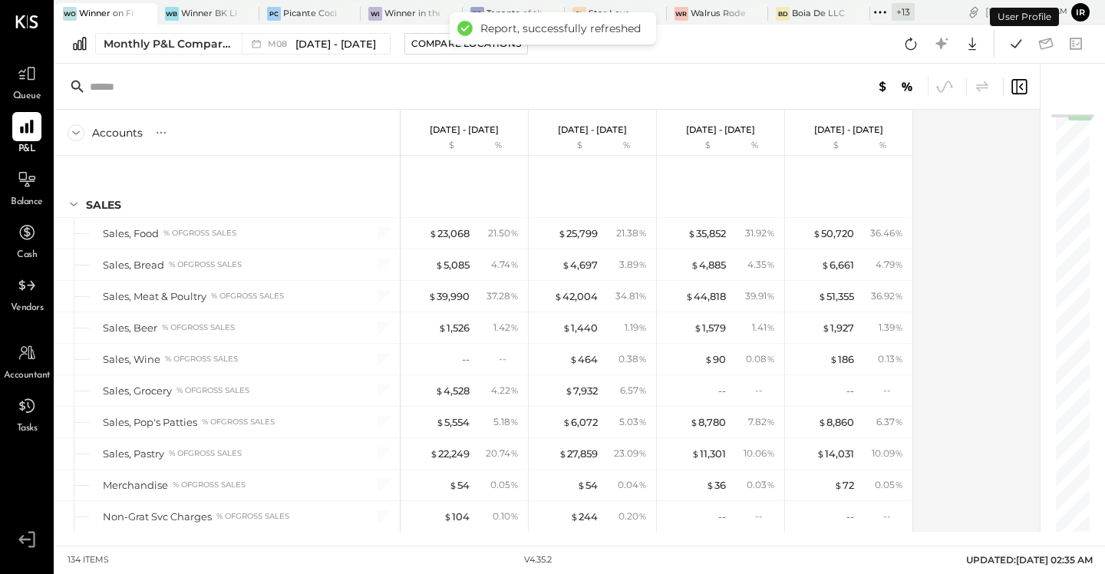
scroll to position [3049, 0]
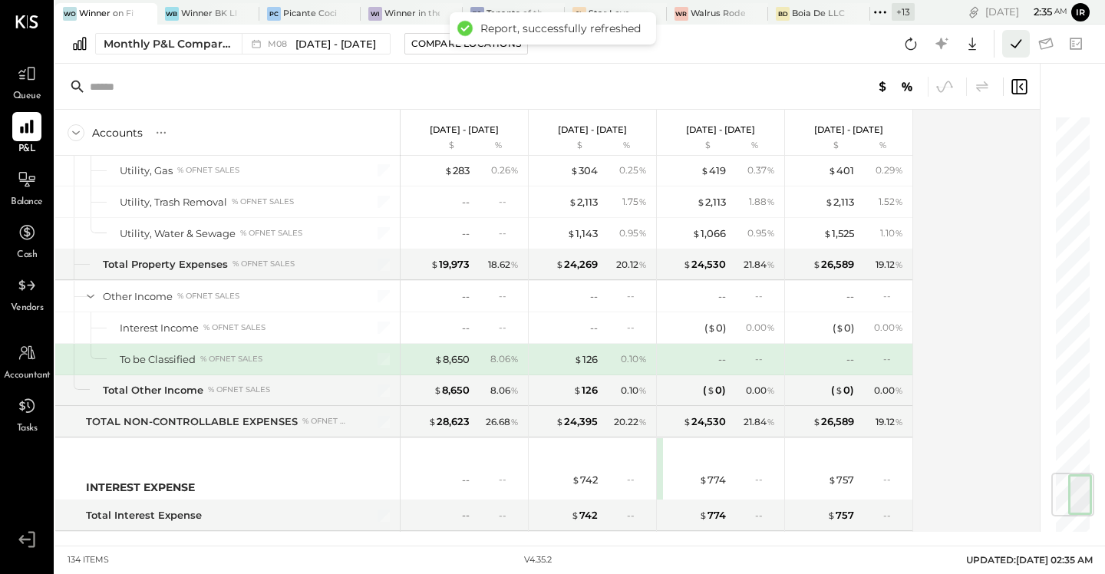
click at [1010, 41] on icon at bounding box center [1016, 44] width 20 height 20
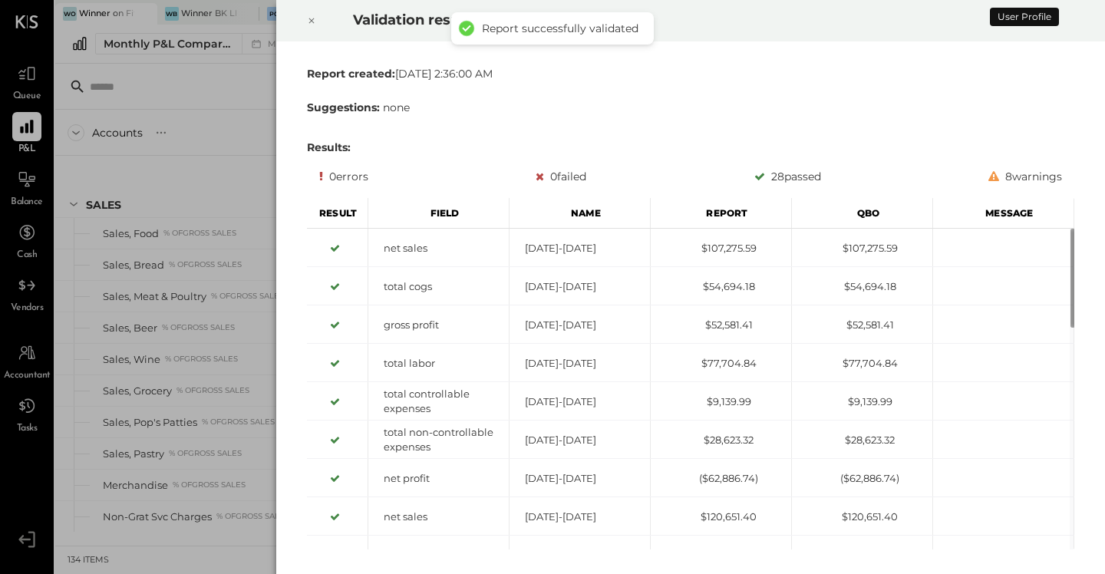
scroll to position [3049, 0]
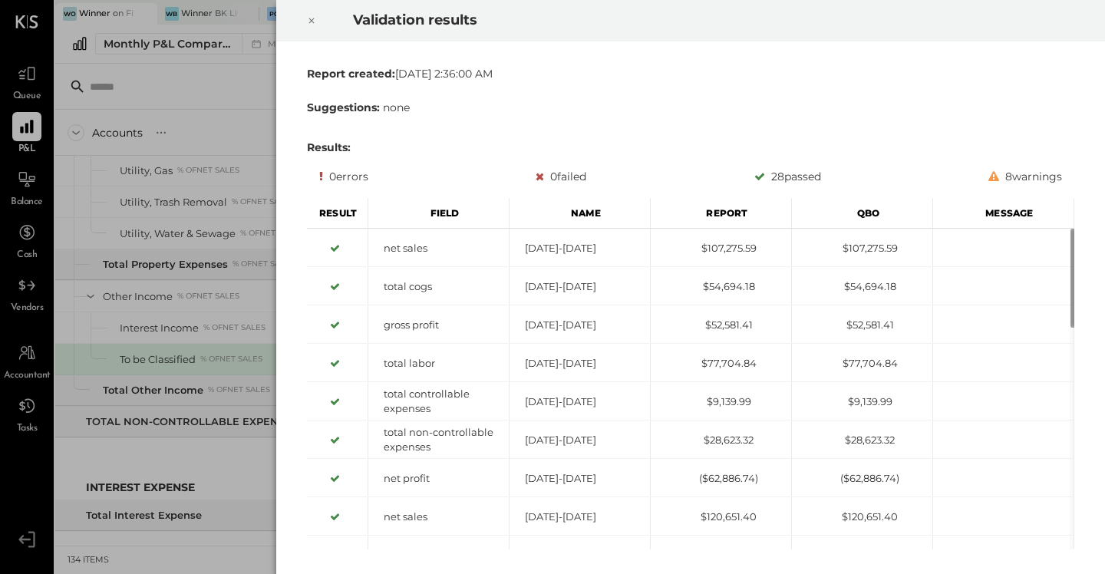
click at [312, 21] on icon at bounding box center [311, 21] width 9 height 18
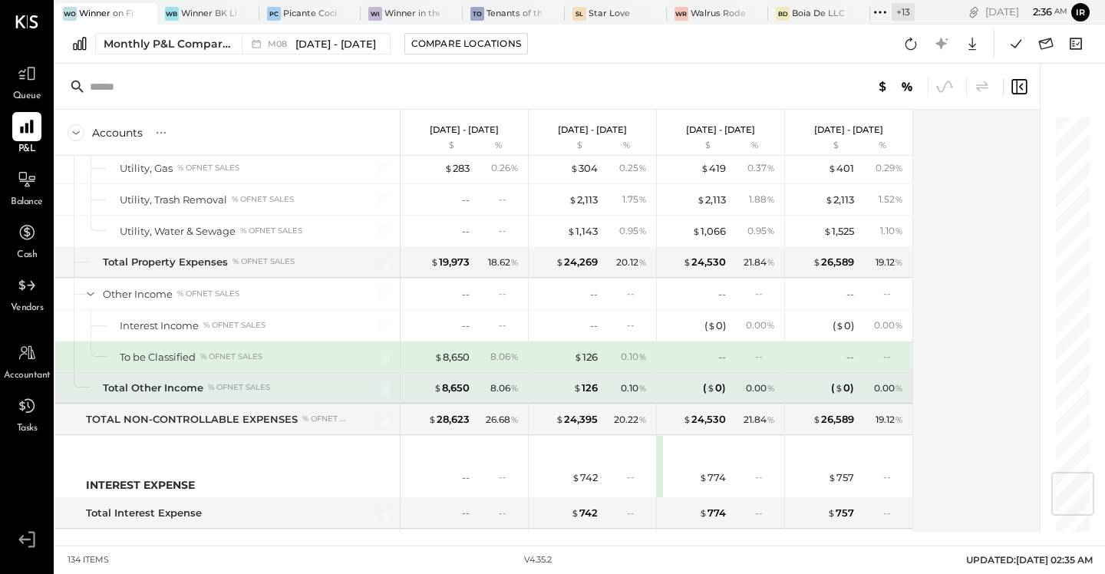
scroll to position [3041, 0]
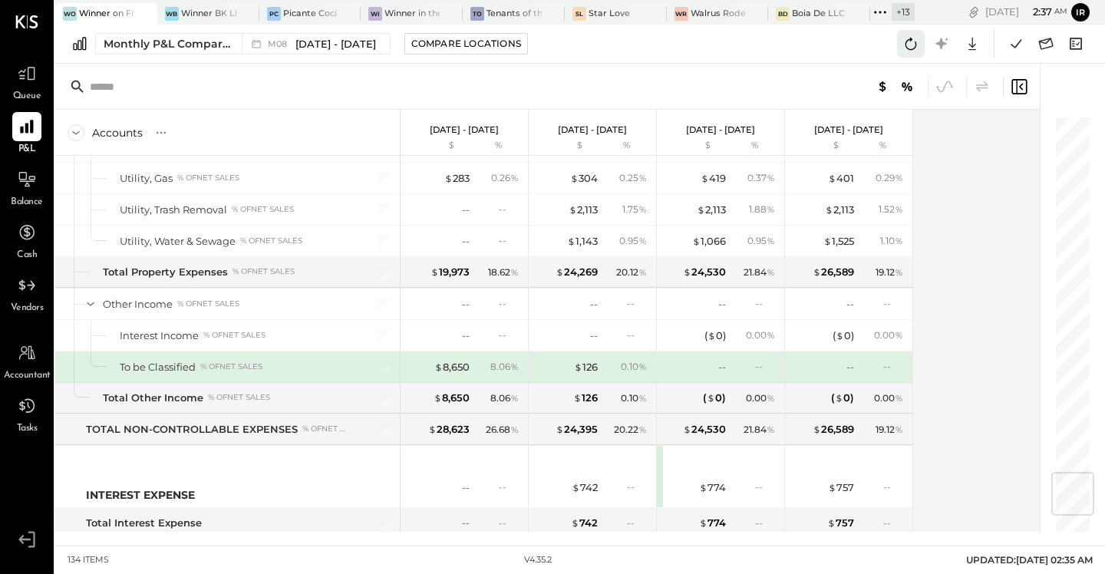
click at [908, 47] on icon at bounding box center [911, 44] width 20 height 20
